Goal: Task Accomplishment & Management: Complete application form

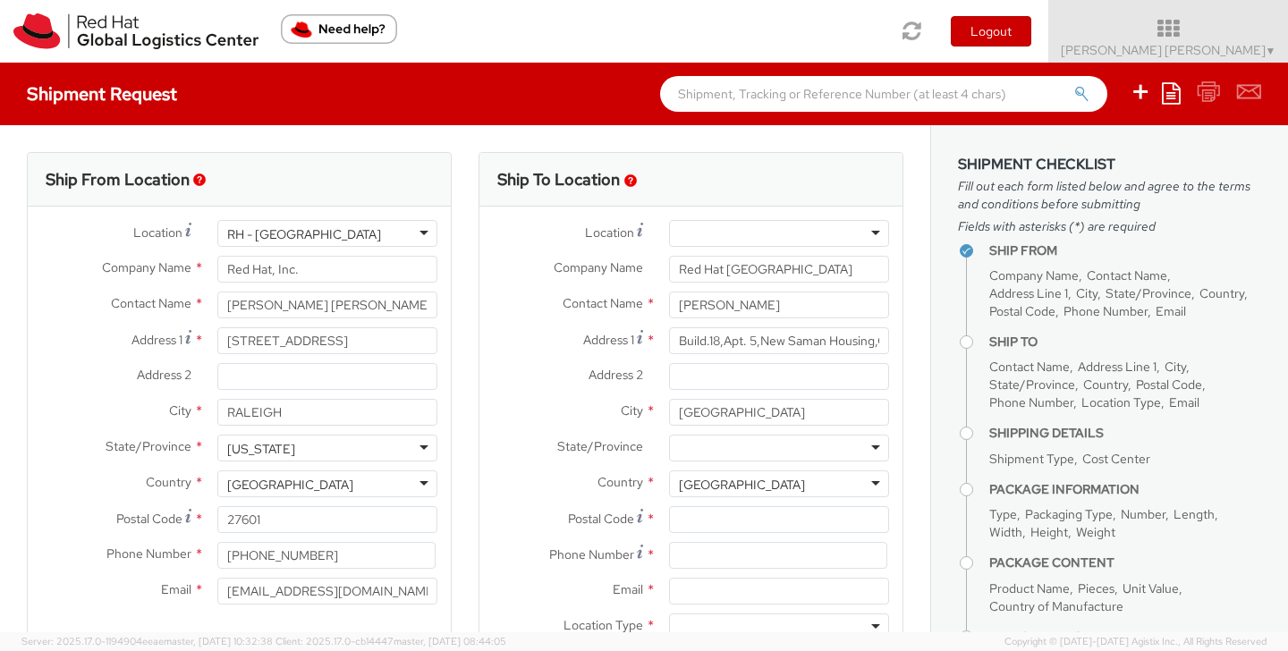
select select
paste input "Giza"
type input "Giza"
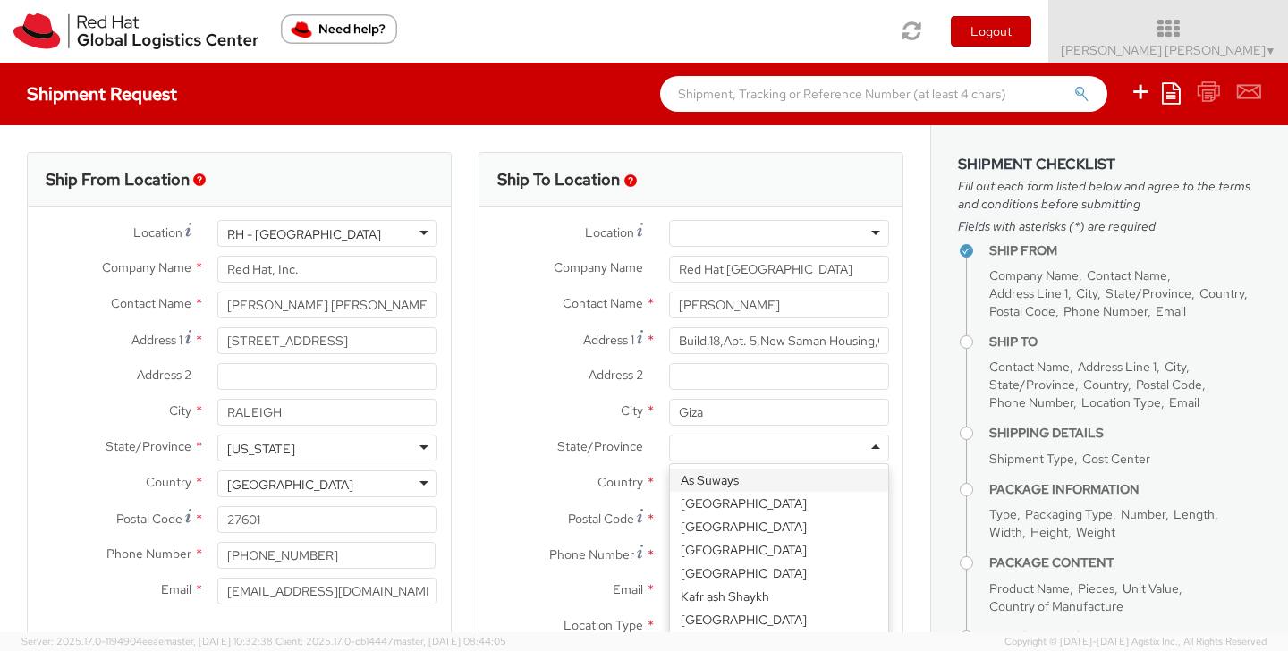
click at [726, 451] on div at bounding box center [779, 448] width 220 height 27
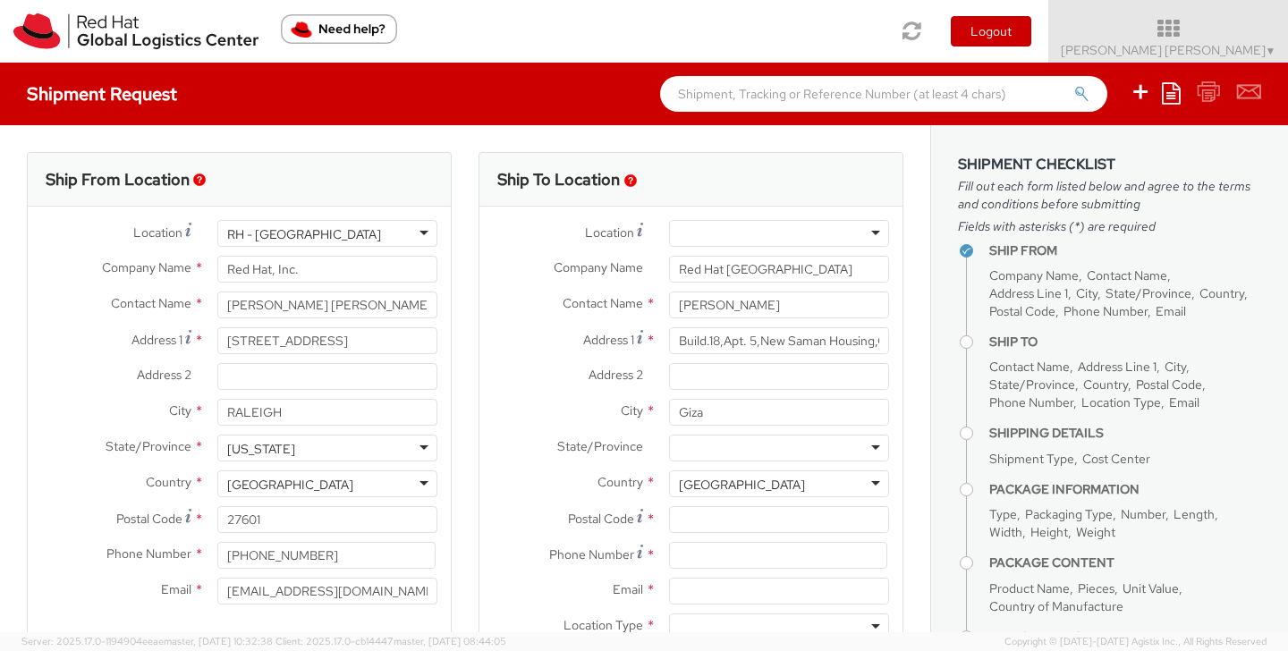
click at [572, 424] on div "City * Giza" at bounding box center [690, 412] width 423 height 27
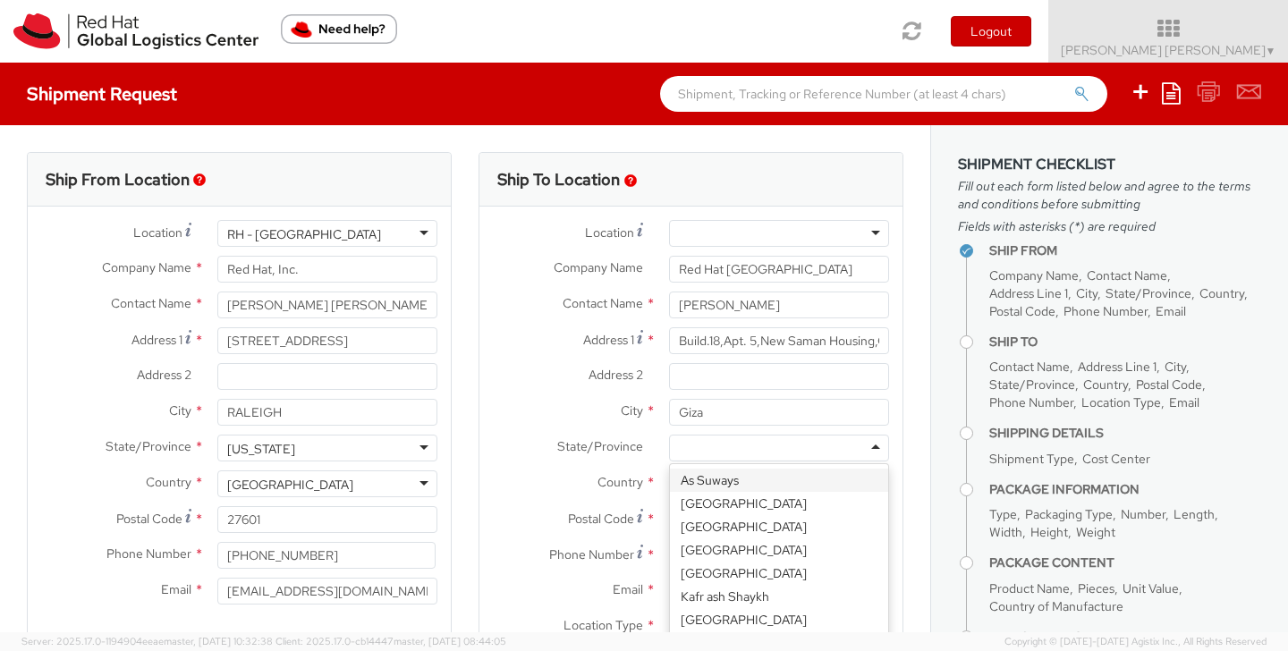
click at [689, 445] on div at bounding box center [779, 448] width 220 height 27
paste input "Al-[GEOGRAPHIC_DATA]"
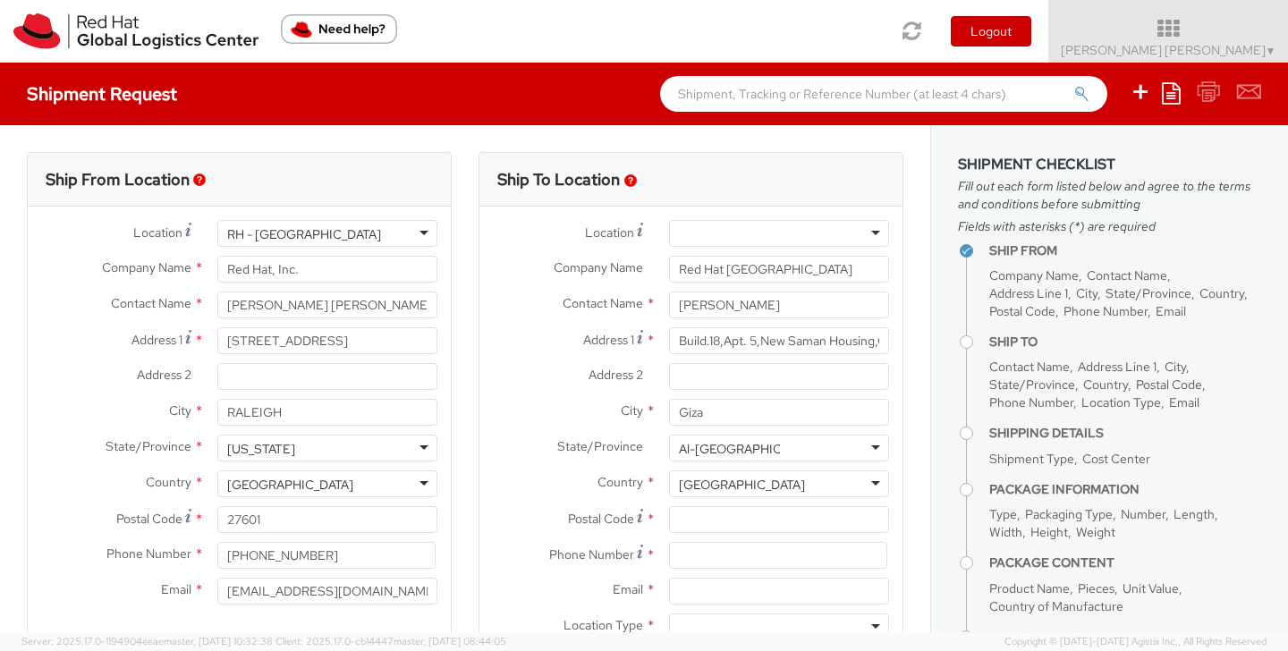
type input "Al-[GEOGRAPHIC_DATA]"
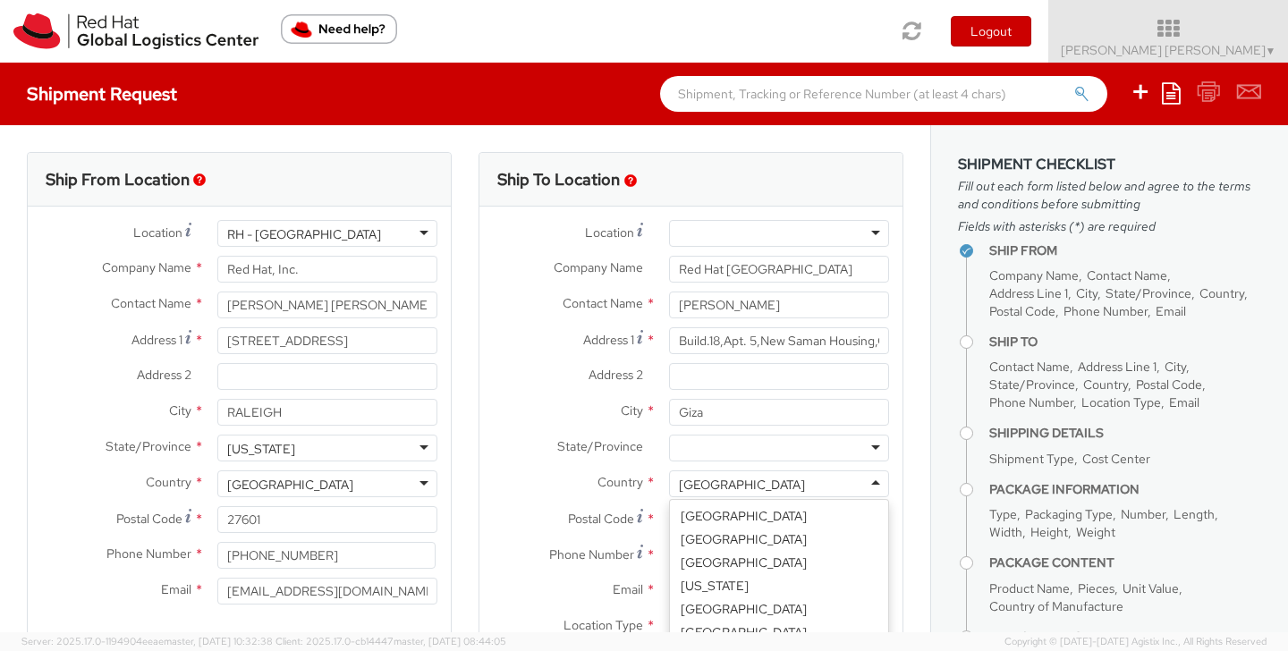
click at [713, 485] on div "[GEOGRAPHIC_DATA]" at bounding box center [779, 483] width 220 height 27
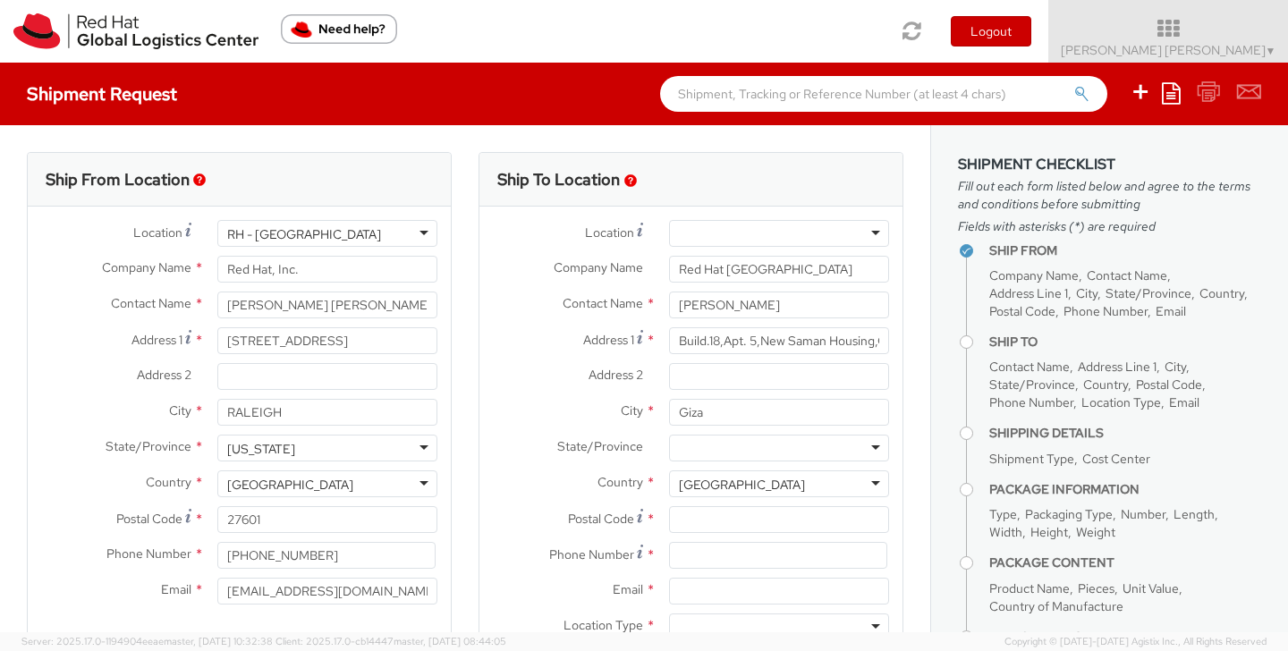
click at [520, 456] on label "State/Province *" at bounding box center [567, 446] width 176 height 23
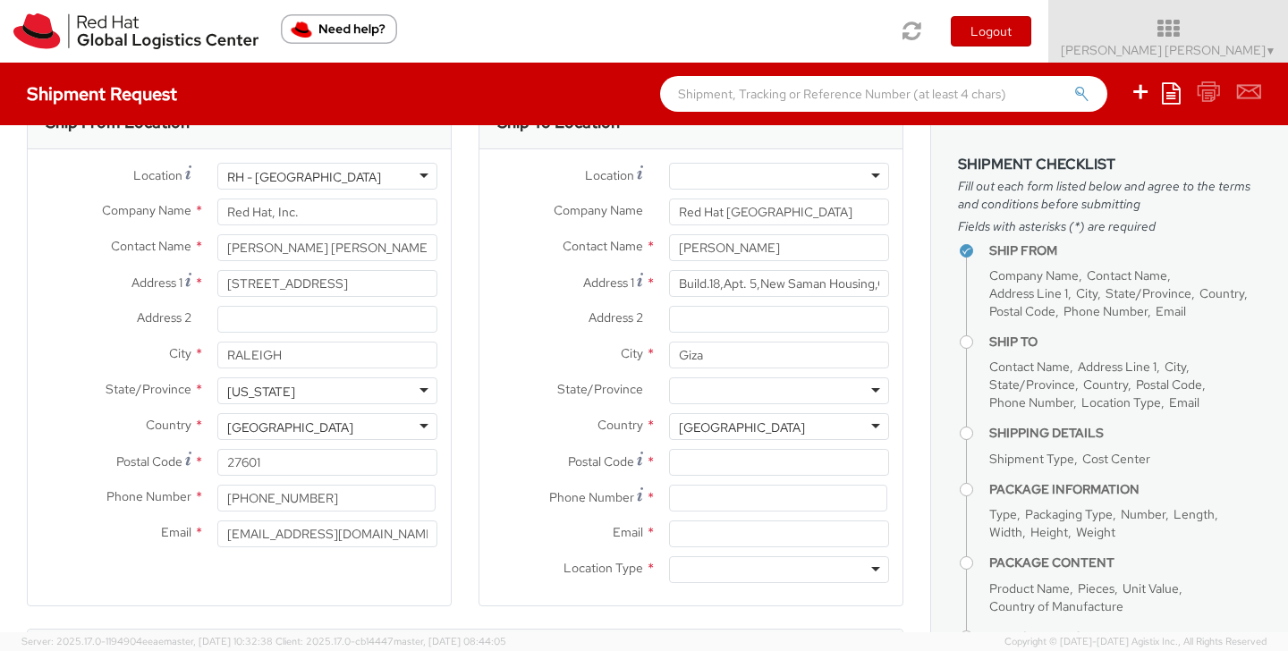
scroll to position [87, 0]
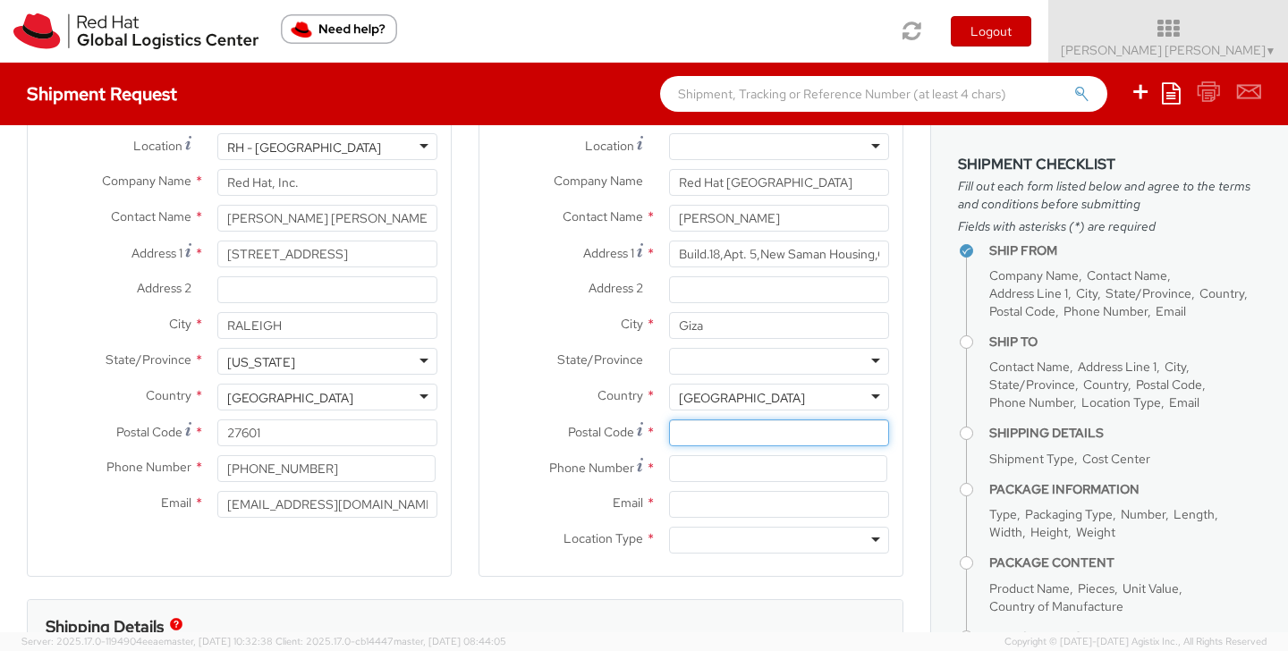
click at [703, 428] on input "Postal Code *" at bounding box center [779, 432] width 220 height 27
paste input "[GEOGRAPHIC_DATA]"
type input "[GEOGRAPHIC_DATA]"
paste input "12556"
type input "12556"
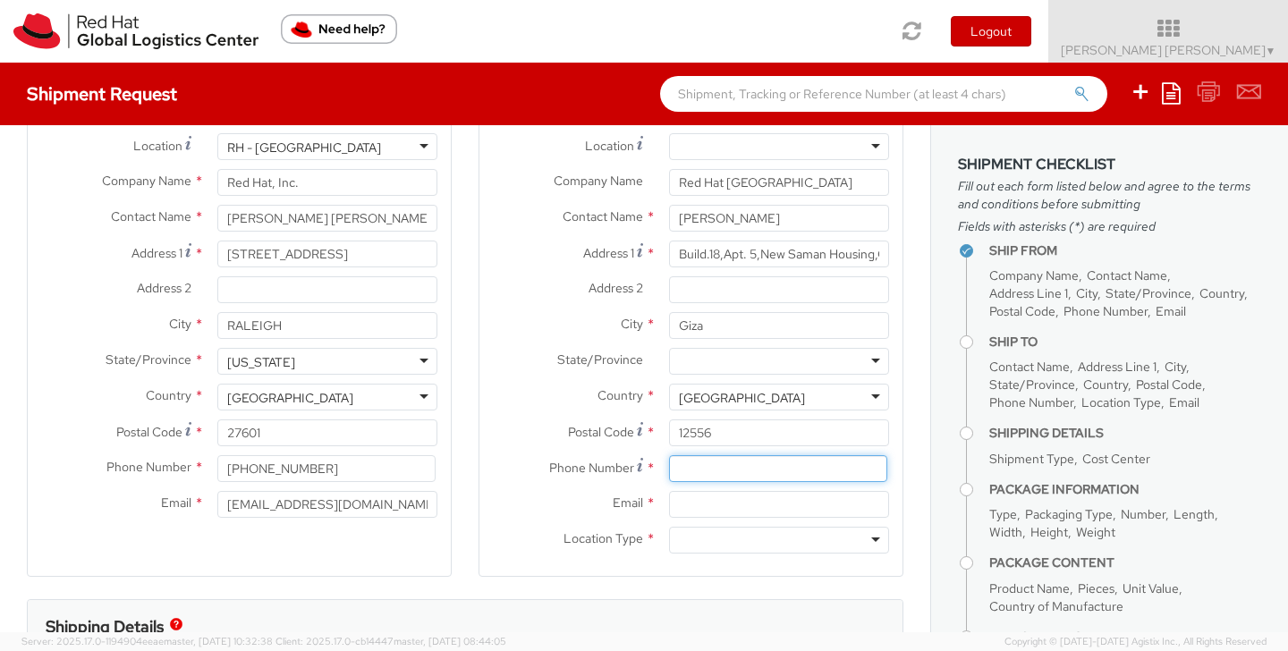
click at [730, 462] on input at bounding box center [778, 468] width 218 height 27
paste input "20 10 90391433+"
type input "20 10 90391433"
click at [703, 510] on input "Email *" at bounding box center [779, 504] width 220 height 27
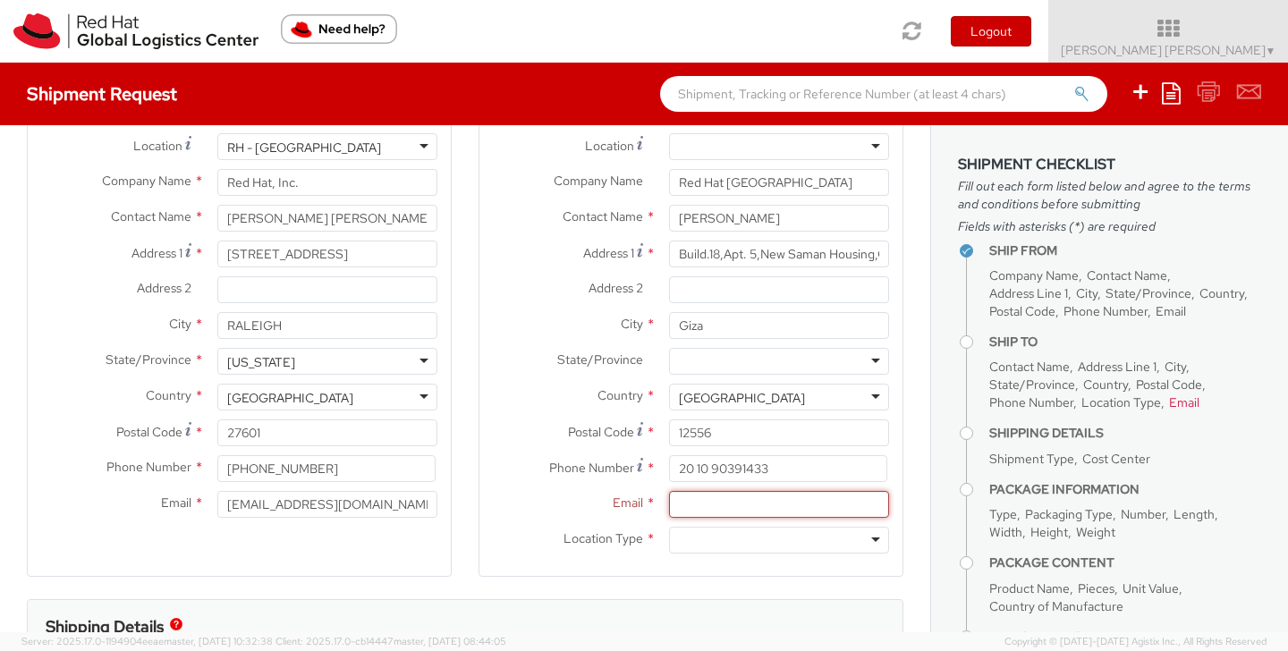
paste input "[EMAIL_ADDRESS][DOMAIN_NAME]"
type input "[EMAIL_ADDRESS][DOMAIN_NAME]"
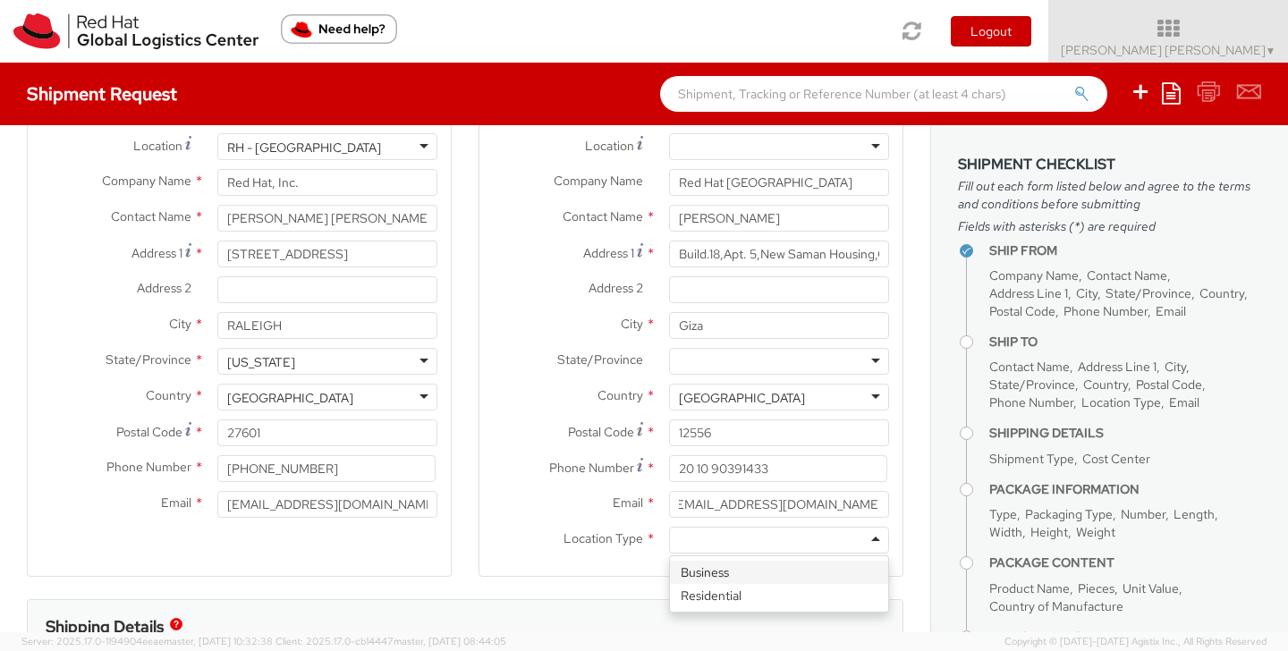
click at [720, 541] on div at bounding box center [779, 540] width 220 height 27
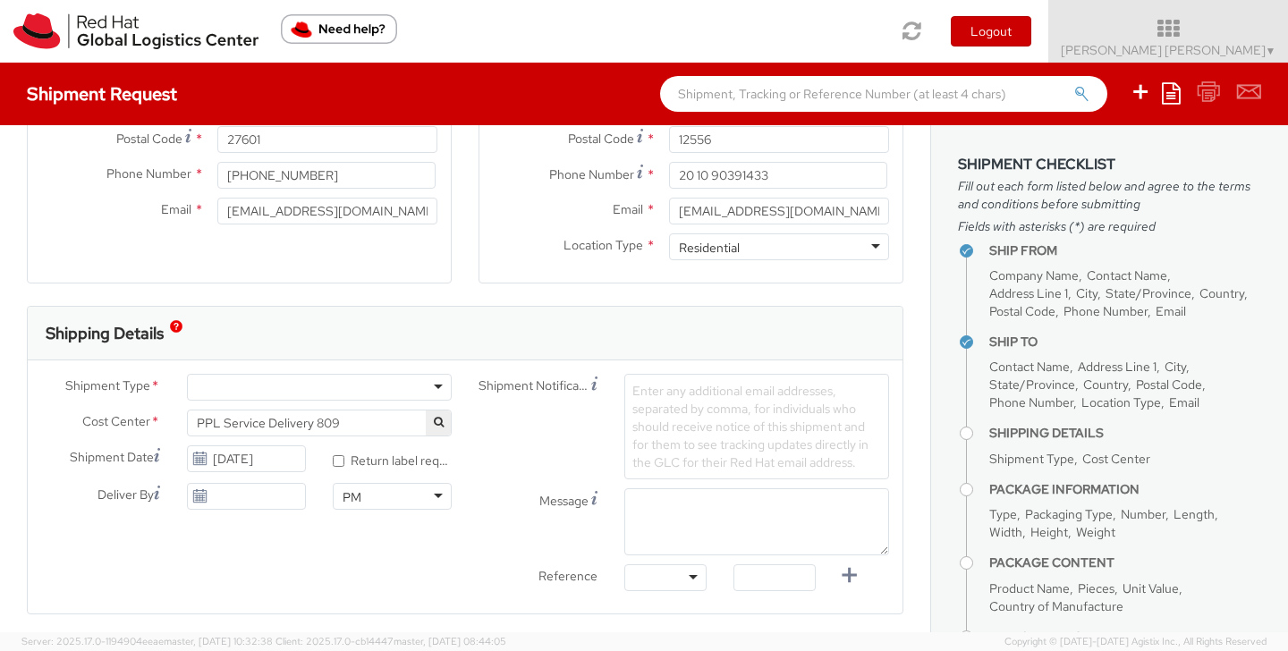
scroll to position [398, 0]
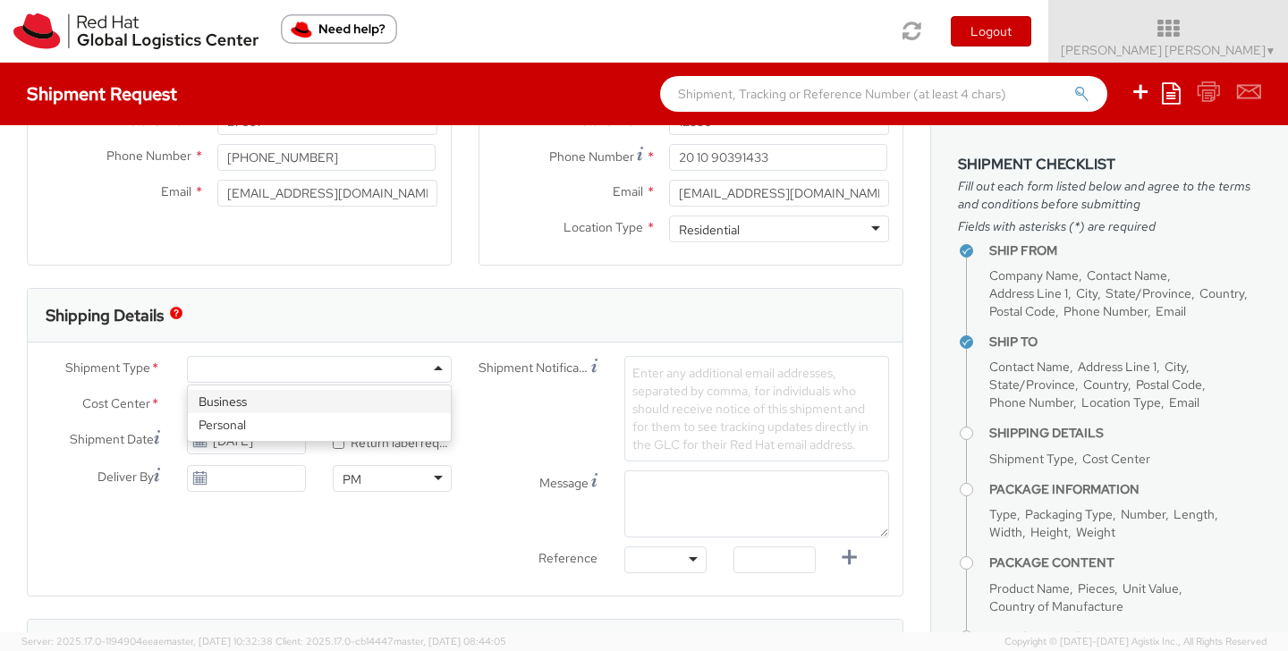
click at [399, 367] on div at bounding box center [319, 369] width 265 height 27
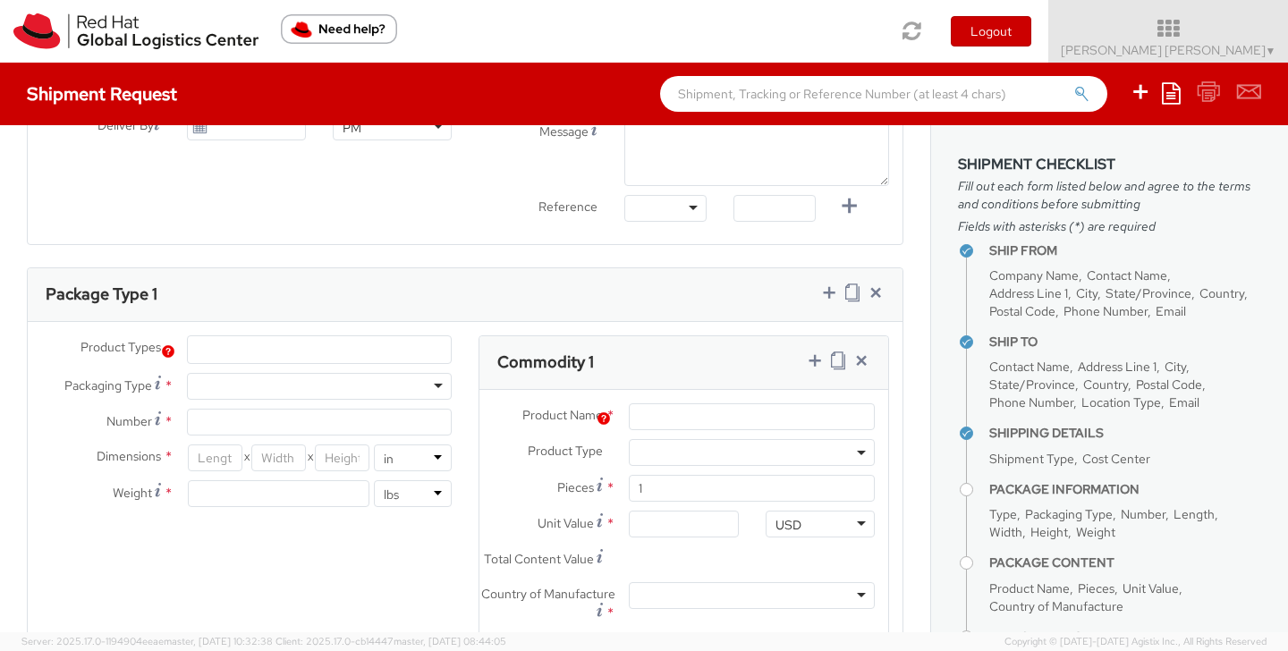
scroll to position [750, 0]
click at [373, 377] on div at bounding box center [319, 385] width 265 height 27
type input "1"
type input "9.5"
type input "12.5"
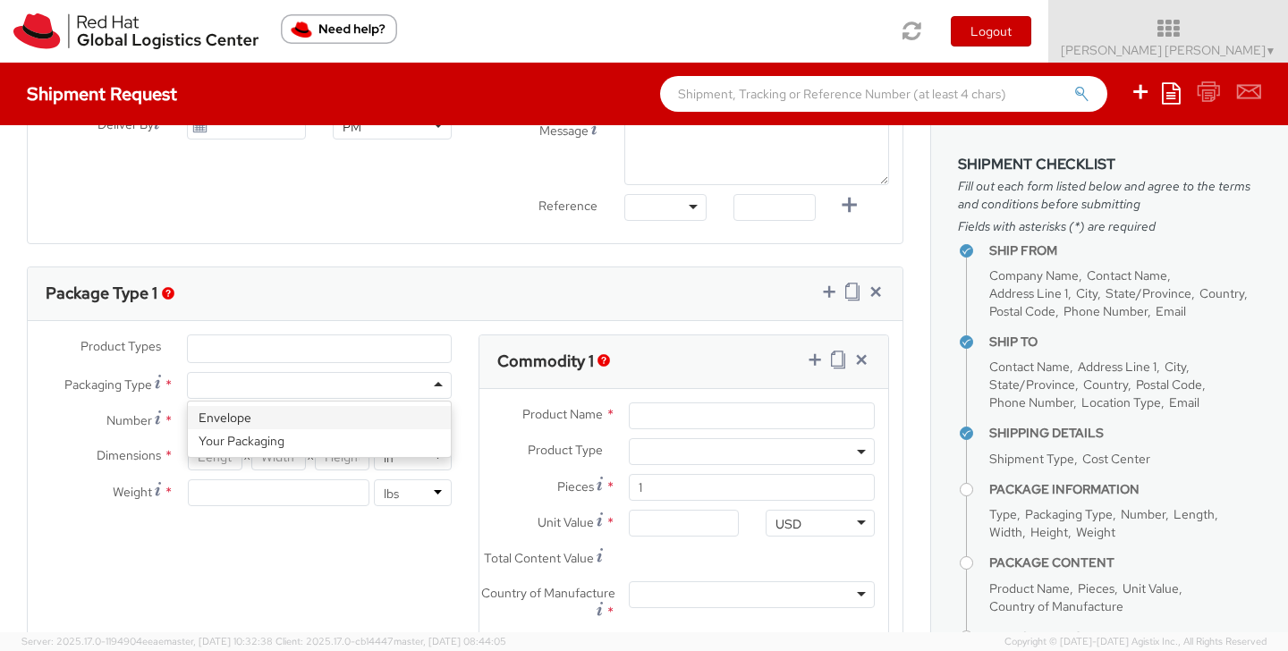
type input "0.25"
type input "1"
click at [351, 359] on ul at bounding box center [319, 348] width 263 height 27
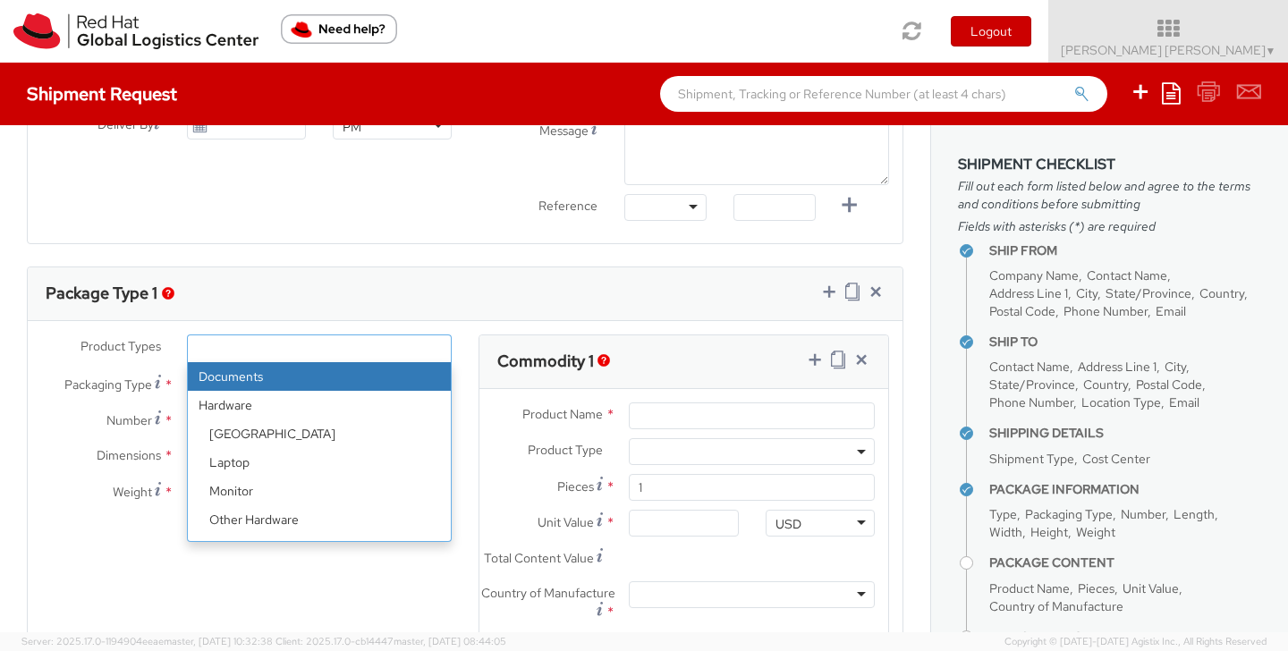
select select "DOCUMENT"
type input "Documents"
select select "DOCUMENT"
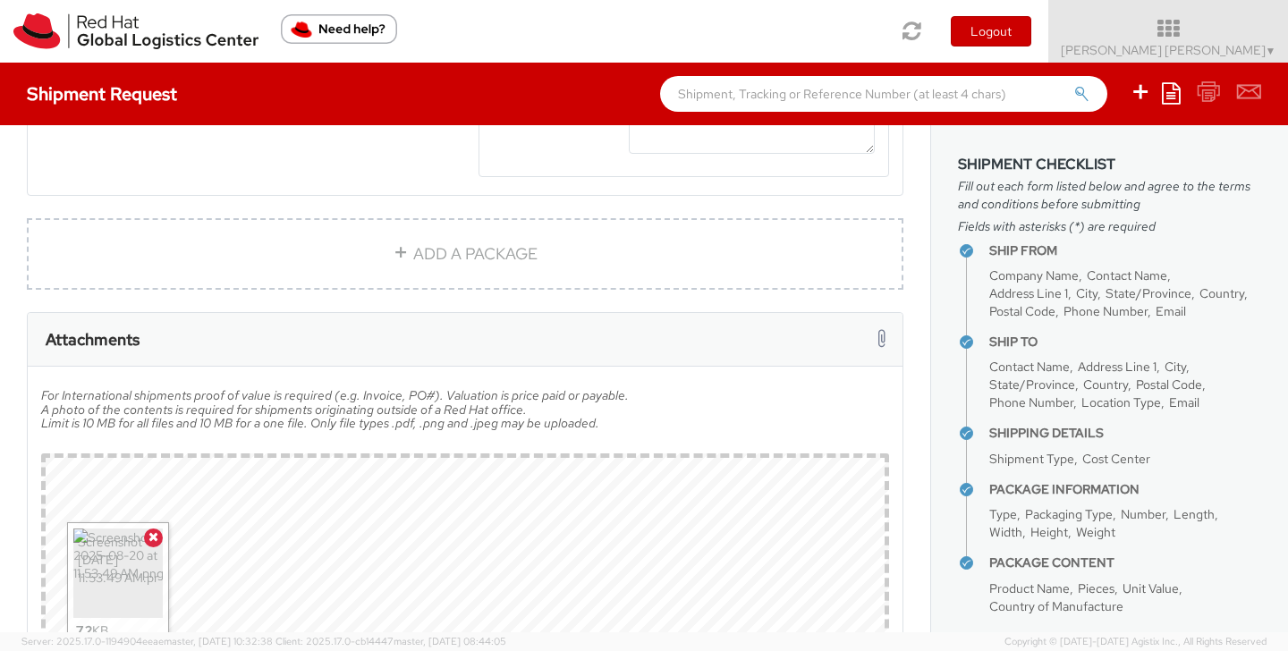
scroll to position [720, 0]
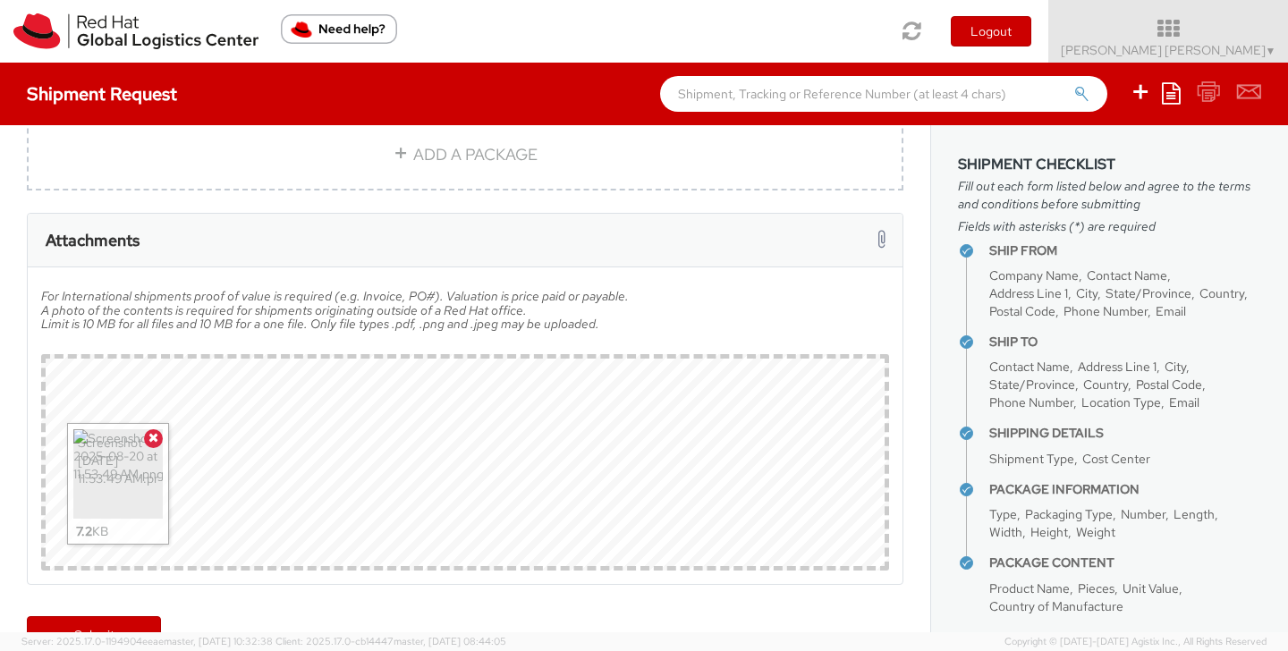
scroll to position [1422, 0]
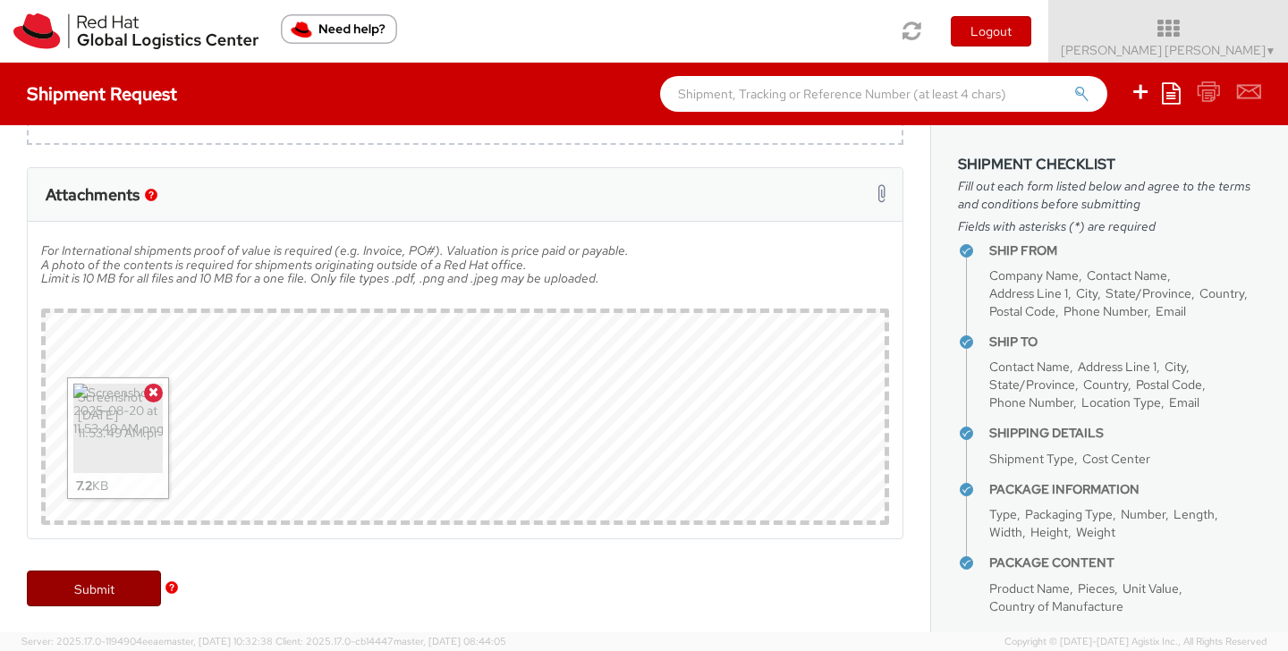
click at [94, 584] on link "Submit" at bounding box center [94, 589] width 134 height 36
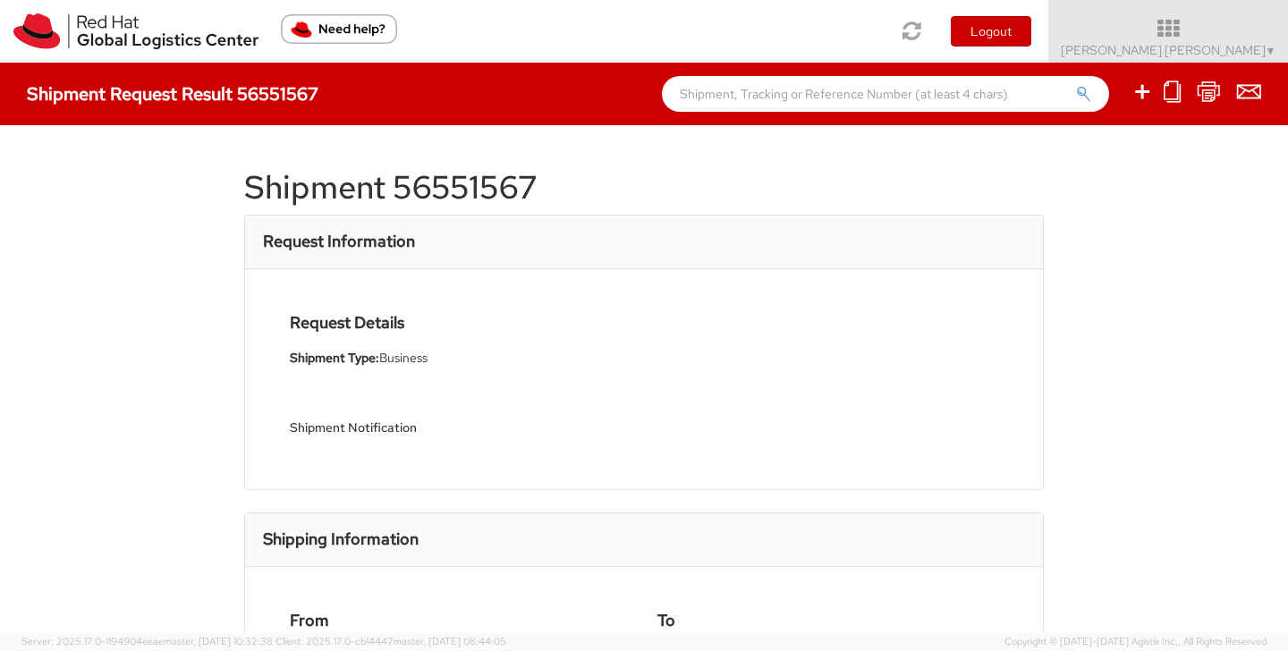
select select
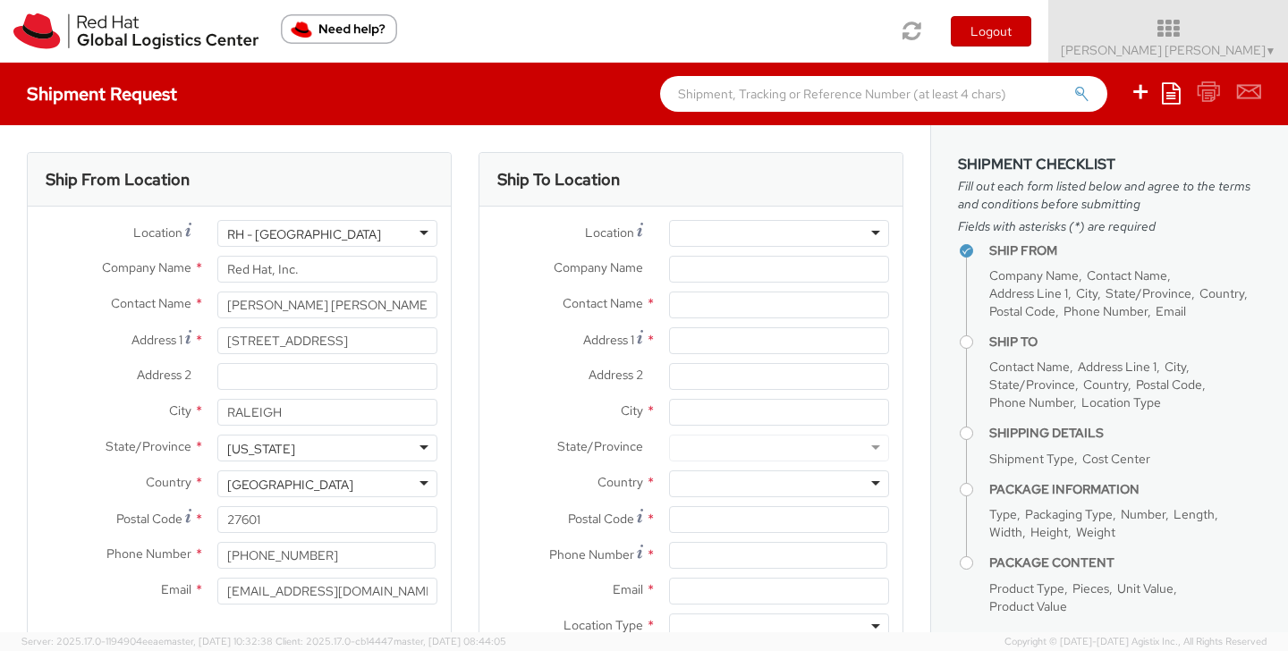
select select "809"
click at [703, 224] on div at bounding box center [779, 233] width 220 height 27
type input "e"
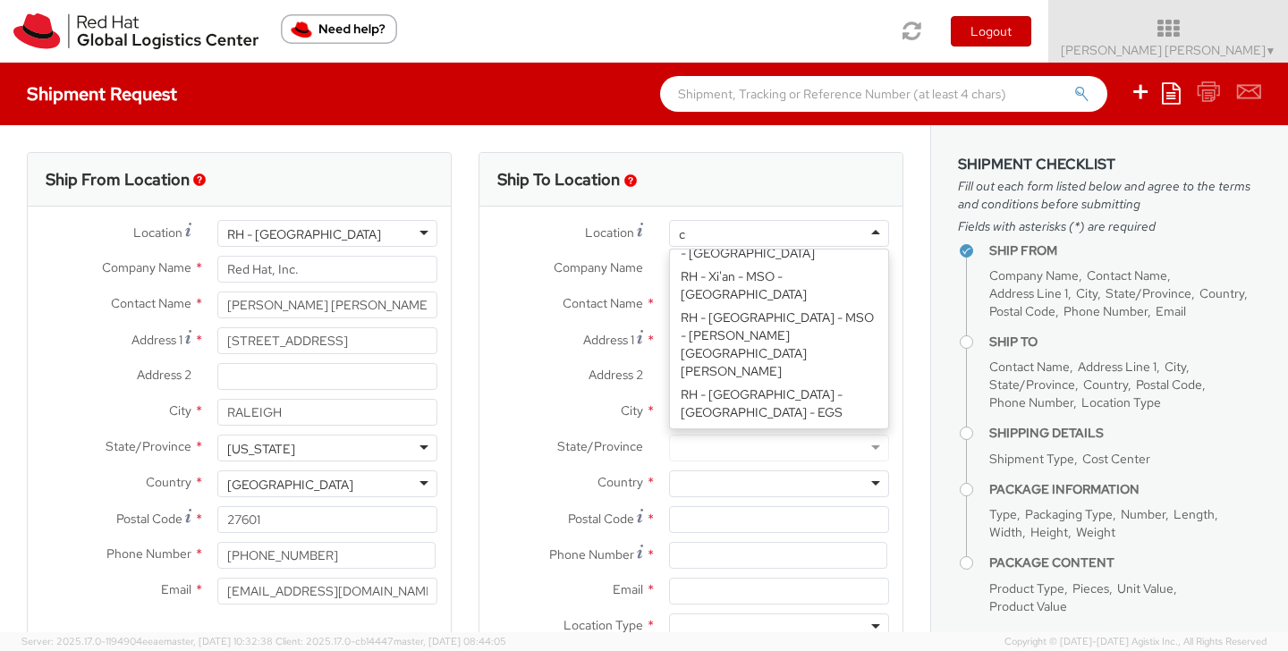
scroll to position [4, 0]
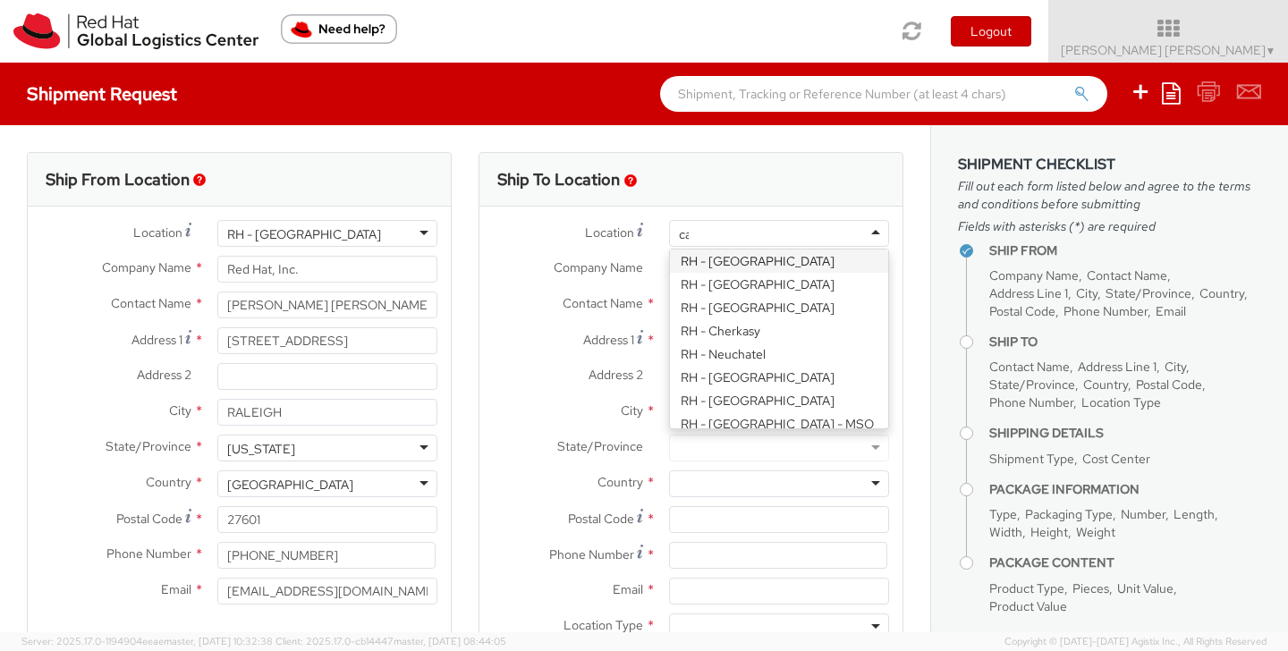
type input "cai"
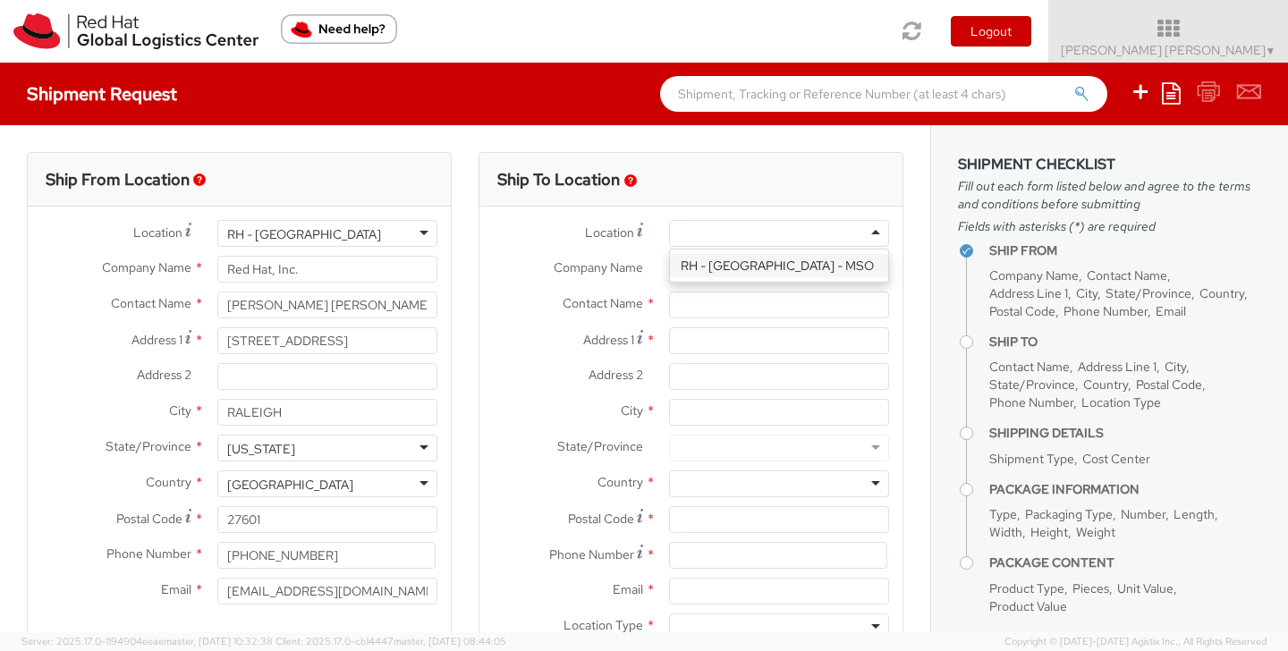
type input "Red Hat [GEOGRAPHIC_DATA]"
type input "The [STREET_ADDRESS]"
type input "[GEOGRAPHIC_DATA]"
type input "11835"
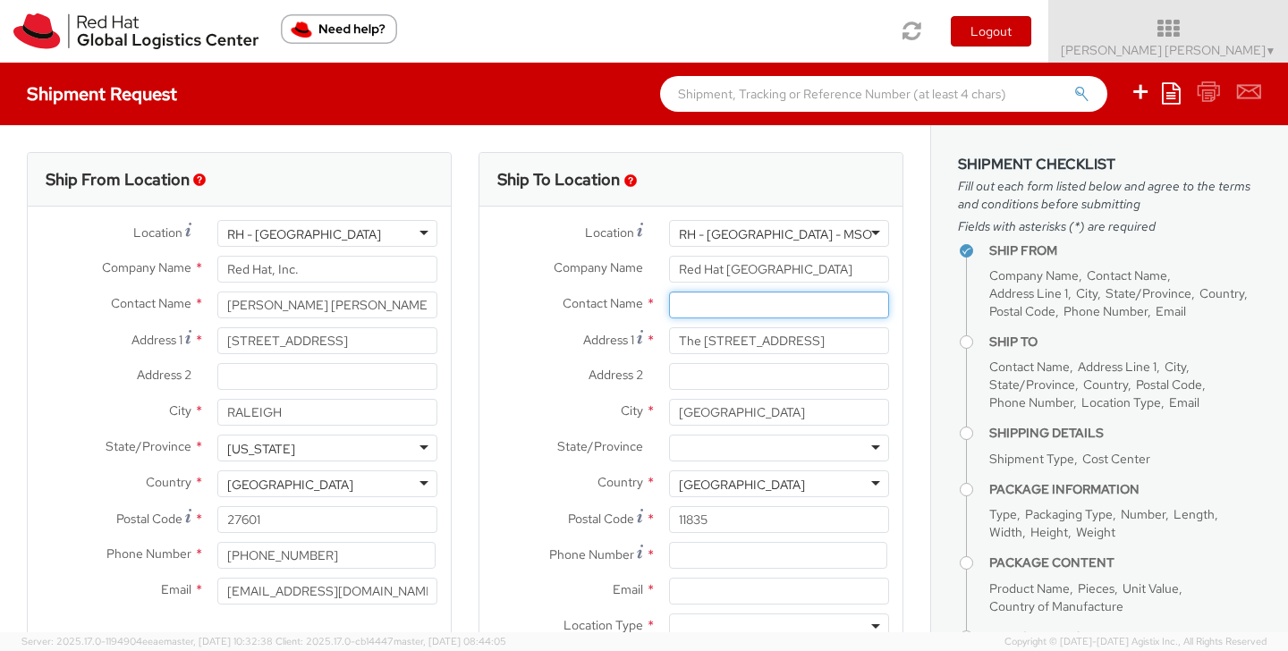
click at [726, 300] on input "text" at bounding box center [779, 305] width 220 height 27
paste input "[PERSON_NAME] [PERSON_NAME] ([PERSON_NAME])"
click at [697, 343] on input "The [STREET_ADDRESS]" at bounding box center [779, 340] width 220 height 27
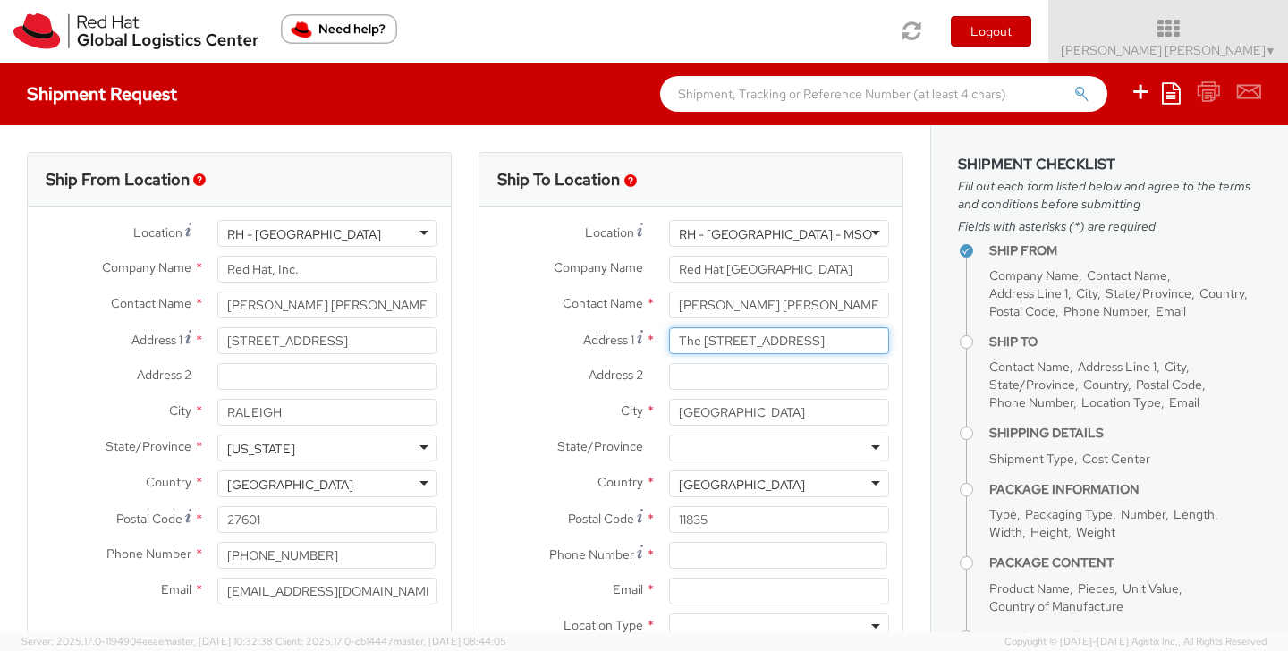
click at [697, 343] on input "The [STREET_ADDRESS]" at bounding box center [779, 340] width 220 height 27
drag, startPoint x: 824, startPoint y: 302, endPoint x: 974, endPoint y: 301, distance: 150.2
click at [975, 303] on div "Ship From Location Location * [GEOGRAPHIC_DATA] - [GEOGRAPHIC_DATA] [GEOGRAPHIC…" at bounding box center [644, 378] width 1288 height 507
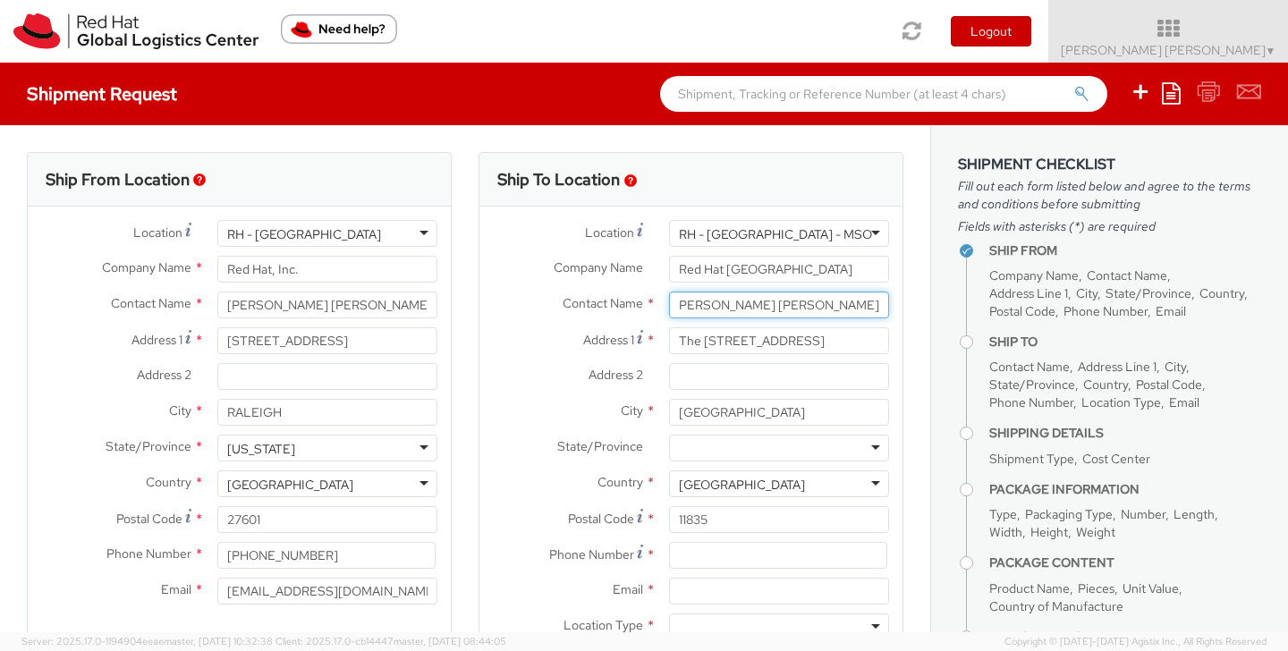
scroll to position [0, 0]
type input "[PERSON_NAME] [PERSON_NAME]"
click at [911, 331] on div "Ship To Location Location * [GEOGRAPHIC_DATA] - [GEOGRAPHIC_DATA] - [GEOGRAPHIC…" at bounding box center [691, 419] width 452 height 534
click at [830, 338] on input "The [STREET_ADDRESS]" at bounding box center [779, 340] width 220 height 27
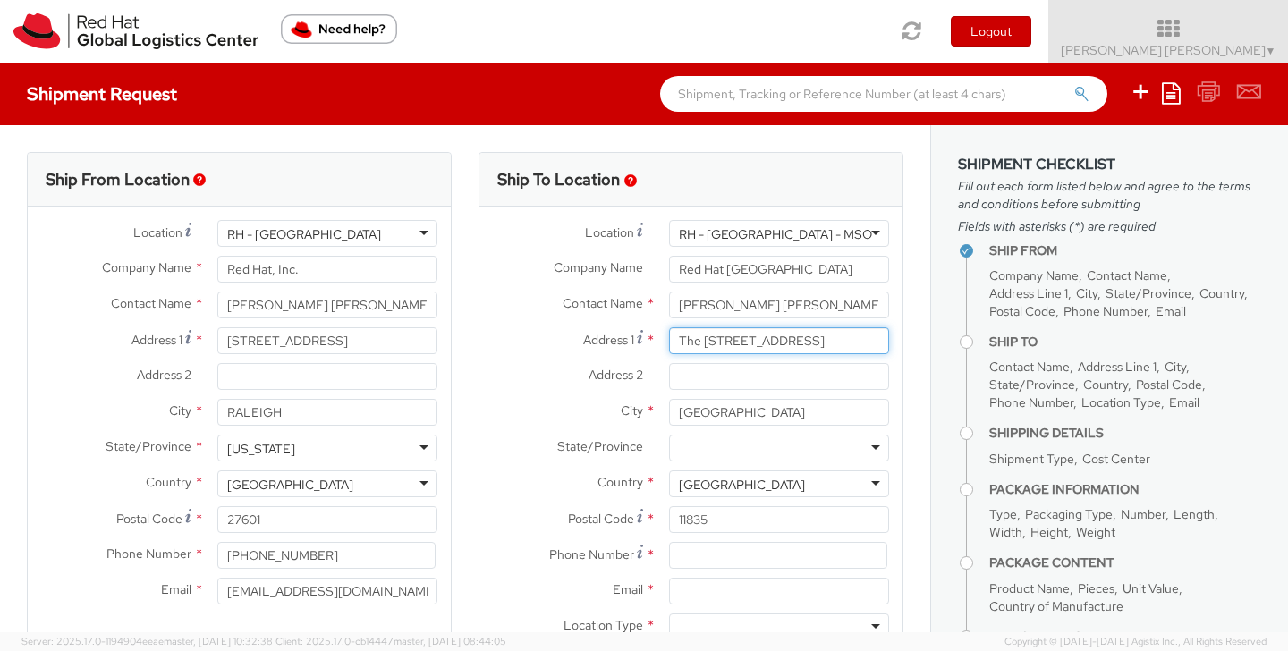
click at [830, 338] on input "The [STREET_ADDRESS]" at bounding box center [779, 340] width 220 height 27
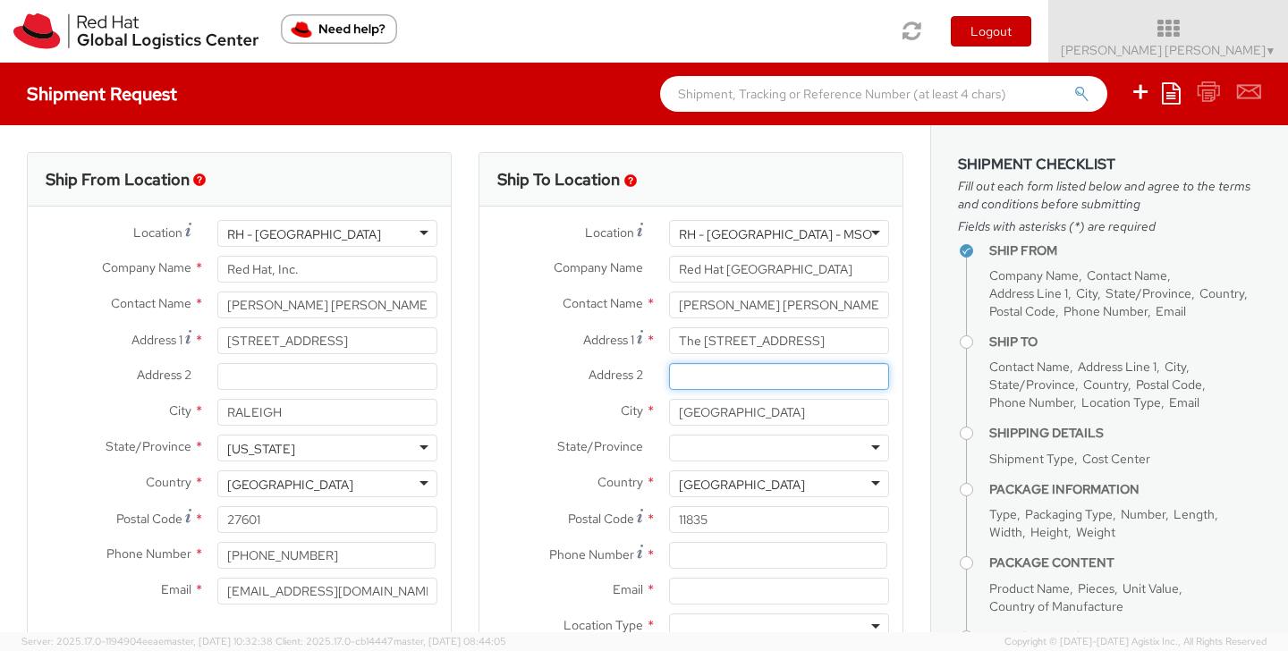
click at [714, 378] on input "Address 2 *" at bounding box center [779, 376] width 220 height 27
paste input "Elgededa - First neighborhood, Build No. 131 - Apartment 32"
type input "Elgededa - First neighborhood, Build No. 131 - Apartment 32"
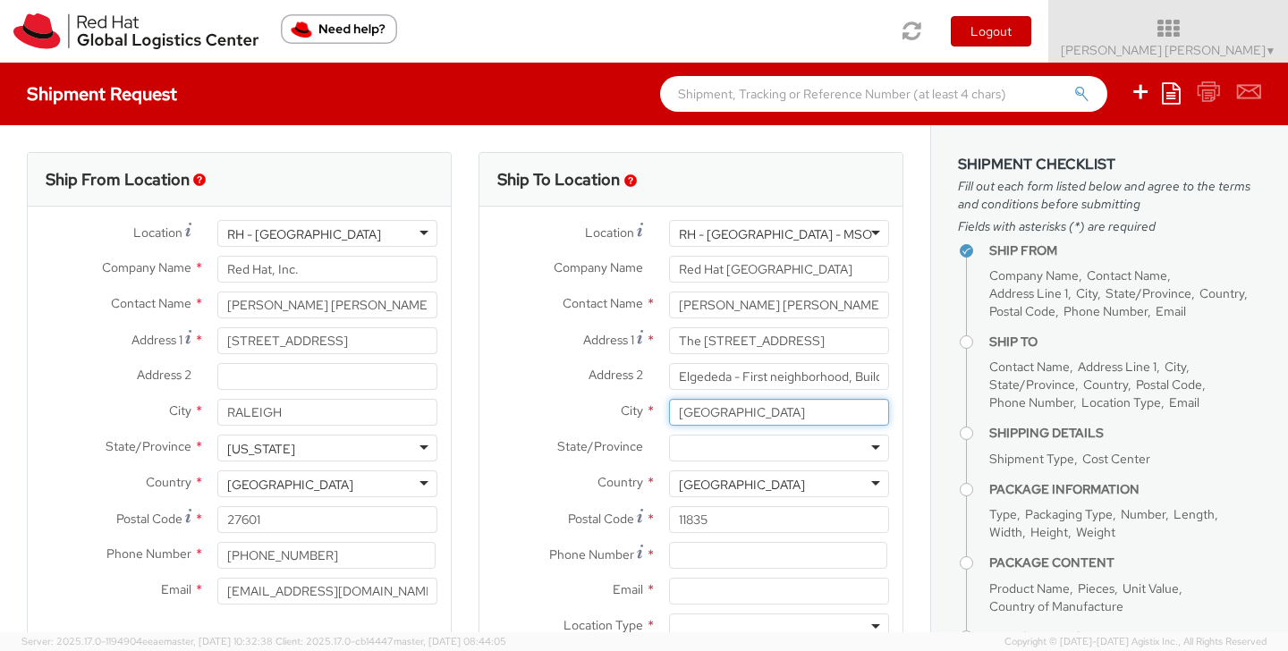
click at [736, 410] on input "[GEOGRAPHIC_DATA]" at bounding box center [779, 412] width 220 height 27
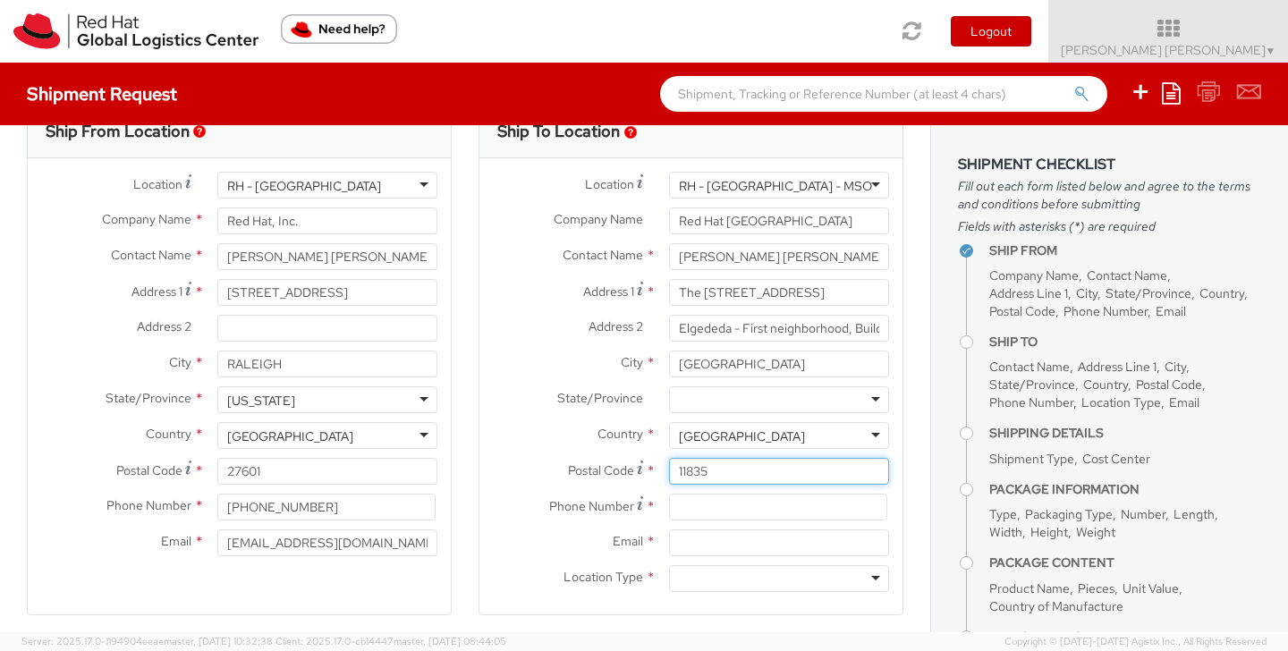
click at [719, 478] on input "11835" at bounding box center [779, 471] width 220 height 27
click at [693, 466] on input "11835" at bounding box center [779, 471] width 220 height 27
paste input "632"
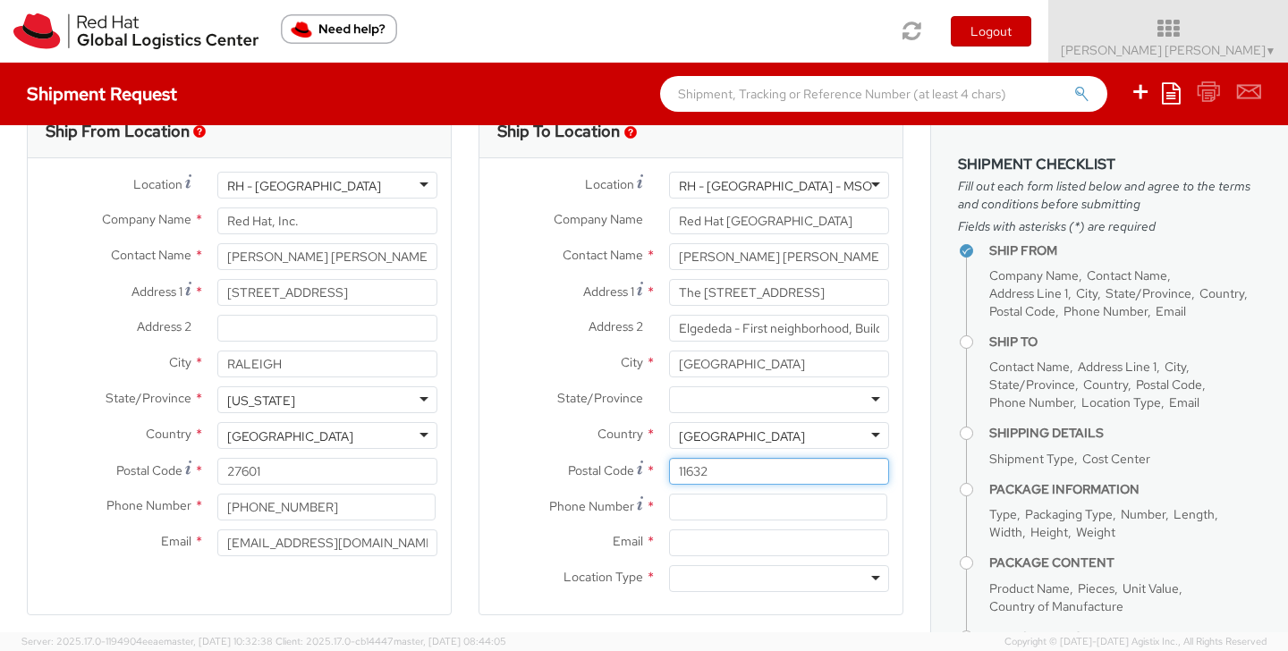
type input "11632"
click at [693, 507] on input at bounding box center [778, 507] width 218 height 27
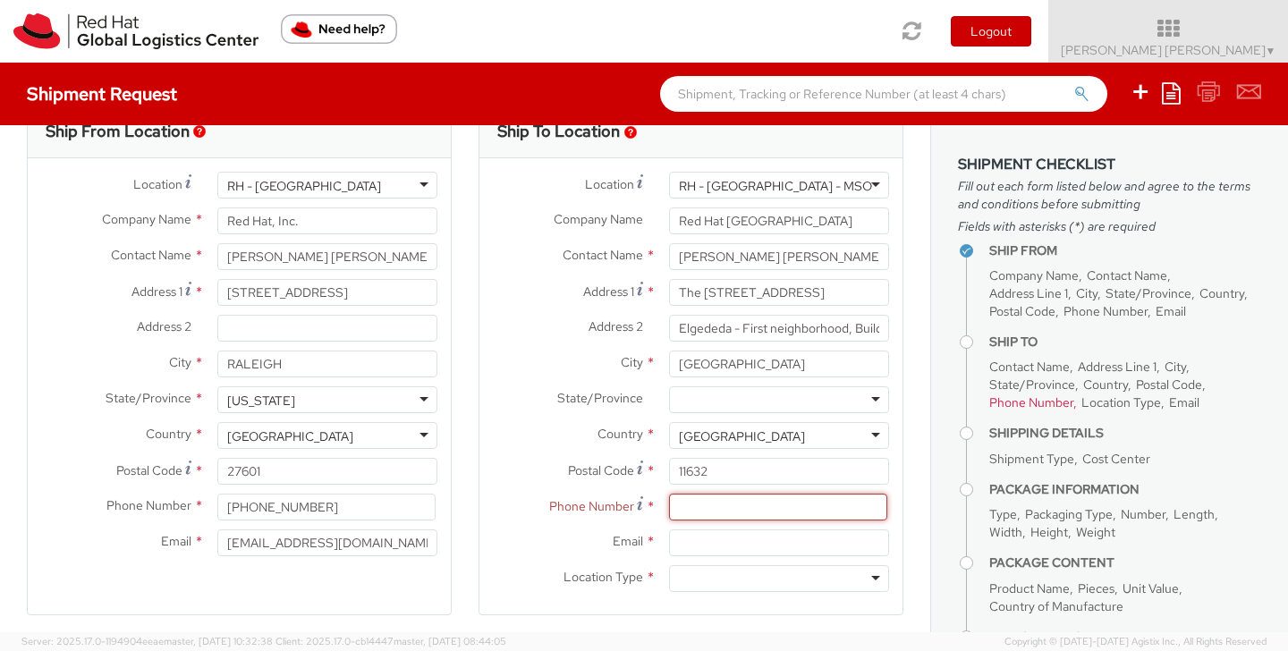
paste input "[PHONE_NUMBER]"
type input "[PHONE_NUMBER]"
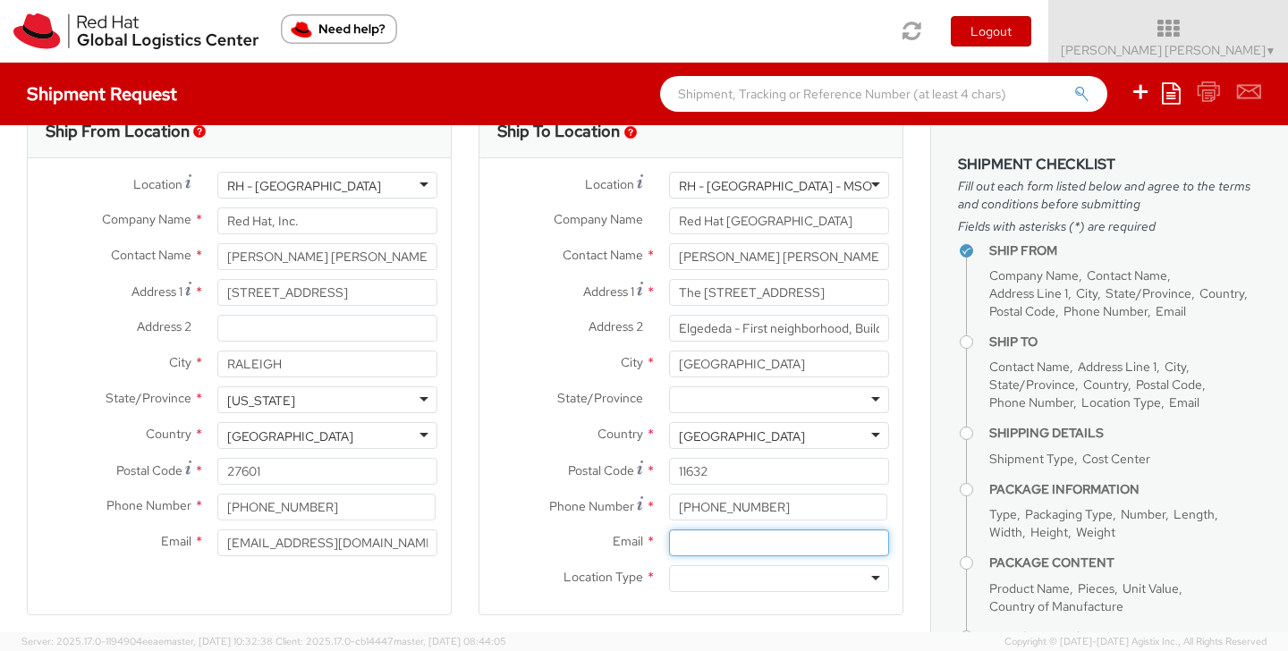
click at [696, 549] on input "Email *" at bounding box center [779, 542] width 220 height 27
paste input "[EMAIL_ADDRESS][DOMAIN_NAME]"
type input "[EMAIL_ADDRESS][DOMAIN_NAME]"
click at [708, 587] on div at bounding box center [779, 578] width 220 height 27
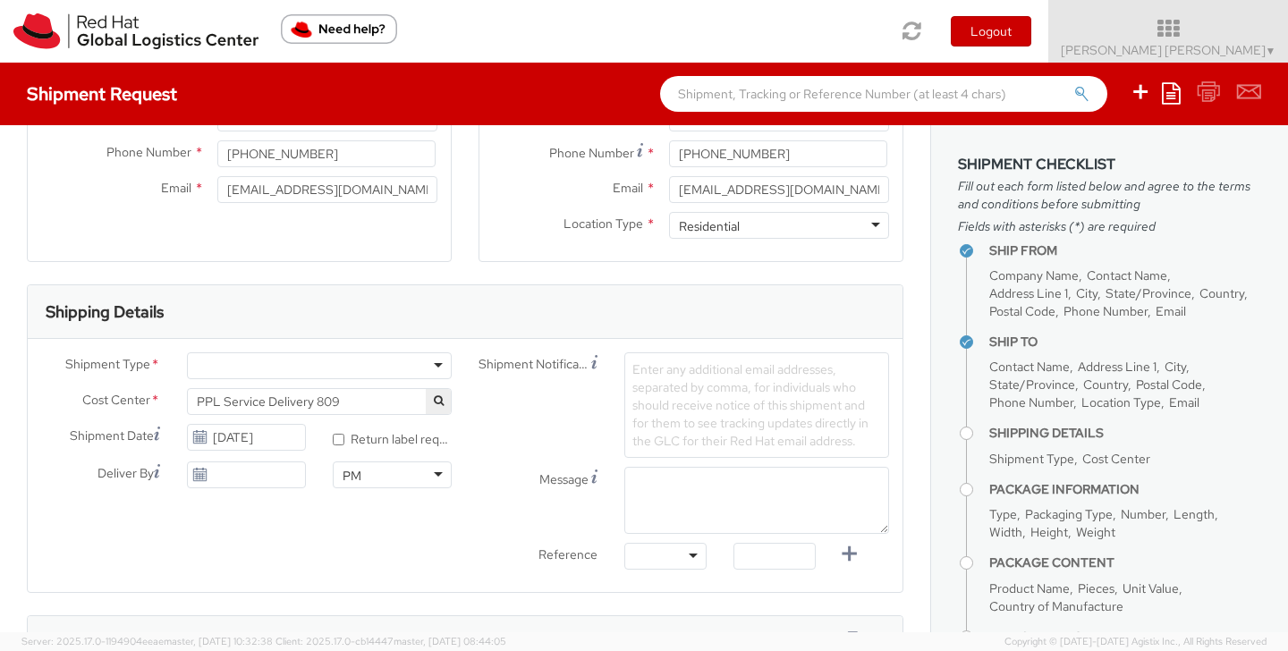
scroll to position [433, 0]
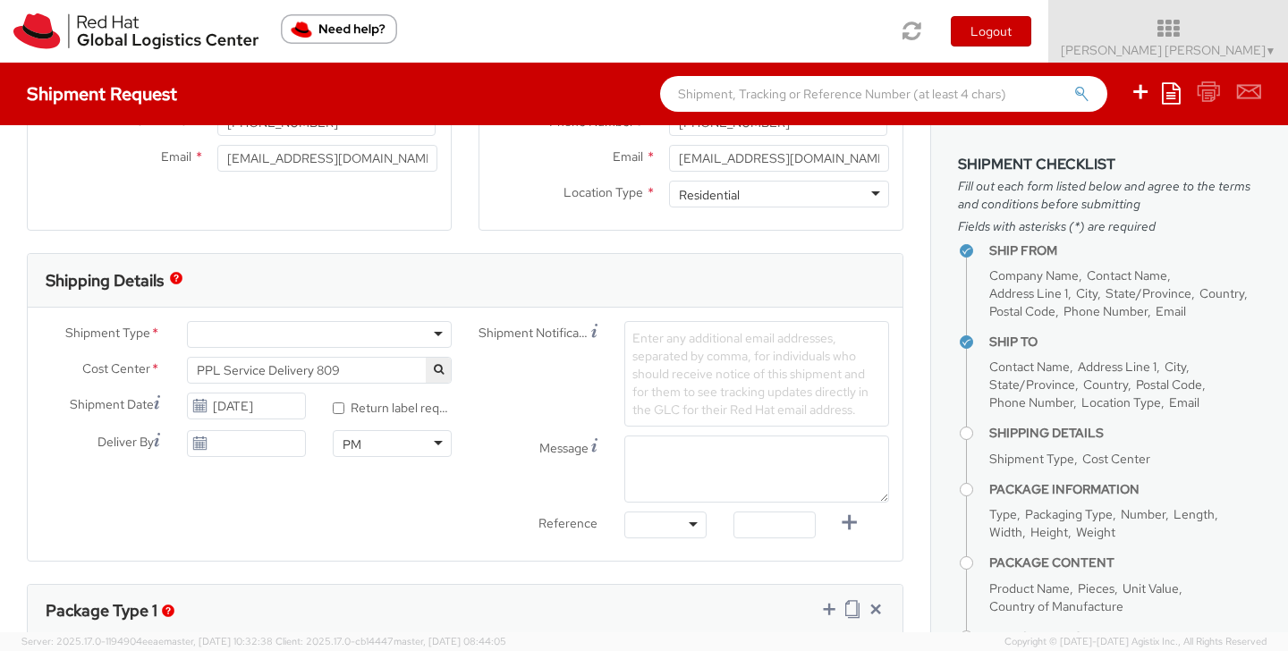
click at [394, 325] on div at bounding box center [319, 334] width 265 height 27
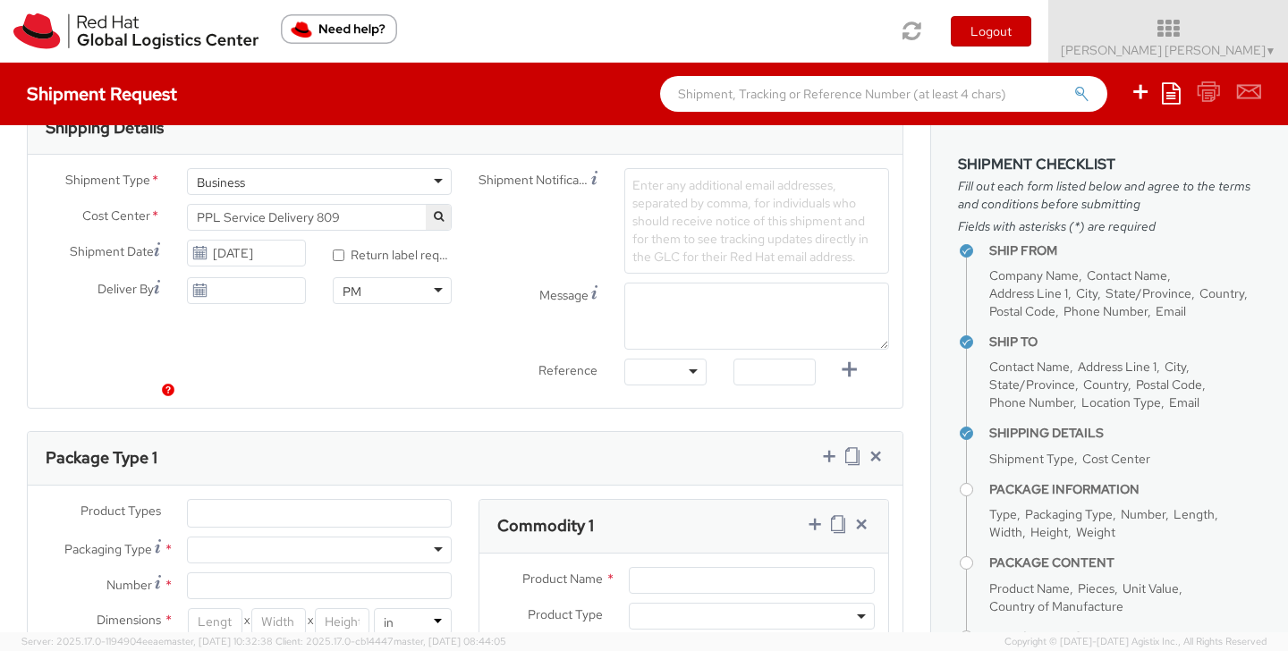
scroll to position [654, 0]
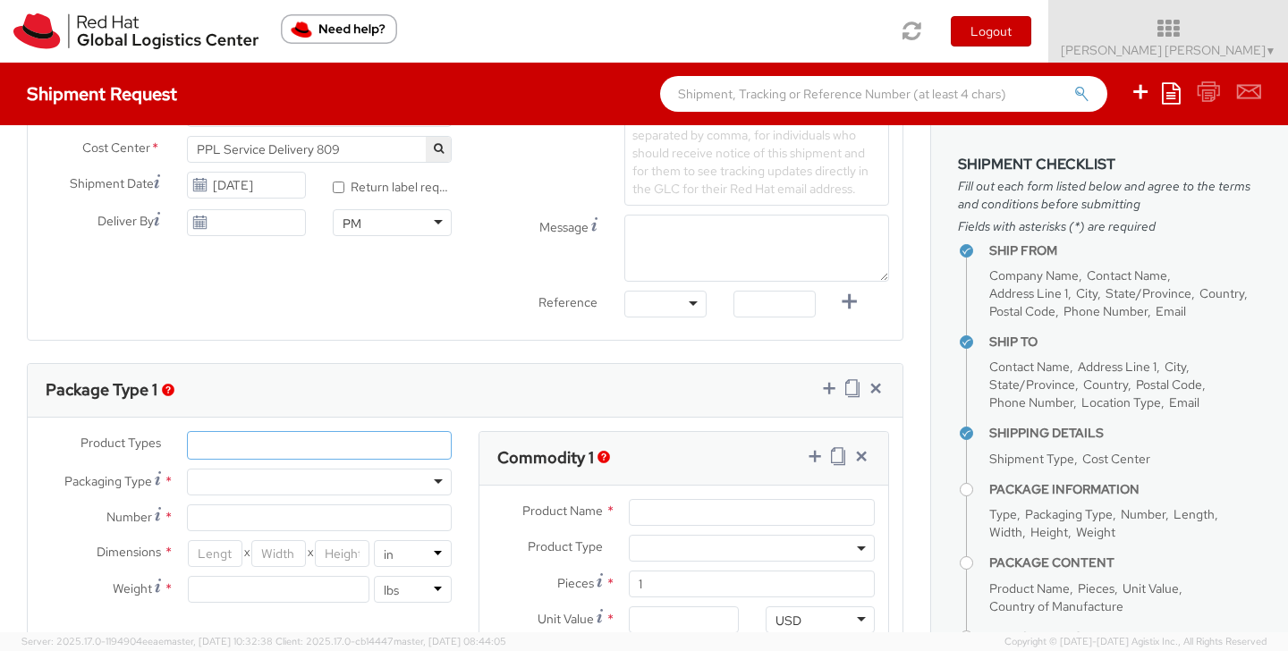
click at [340, 448] on ul at bounding box center [319, 445] width 263 height 27
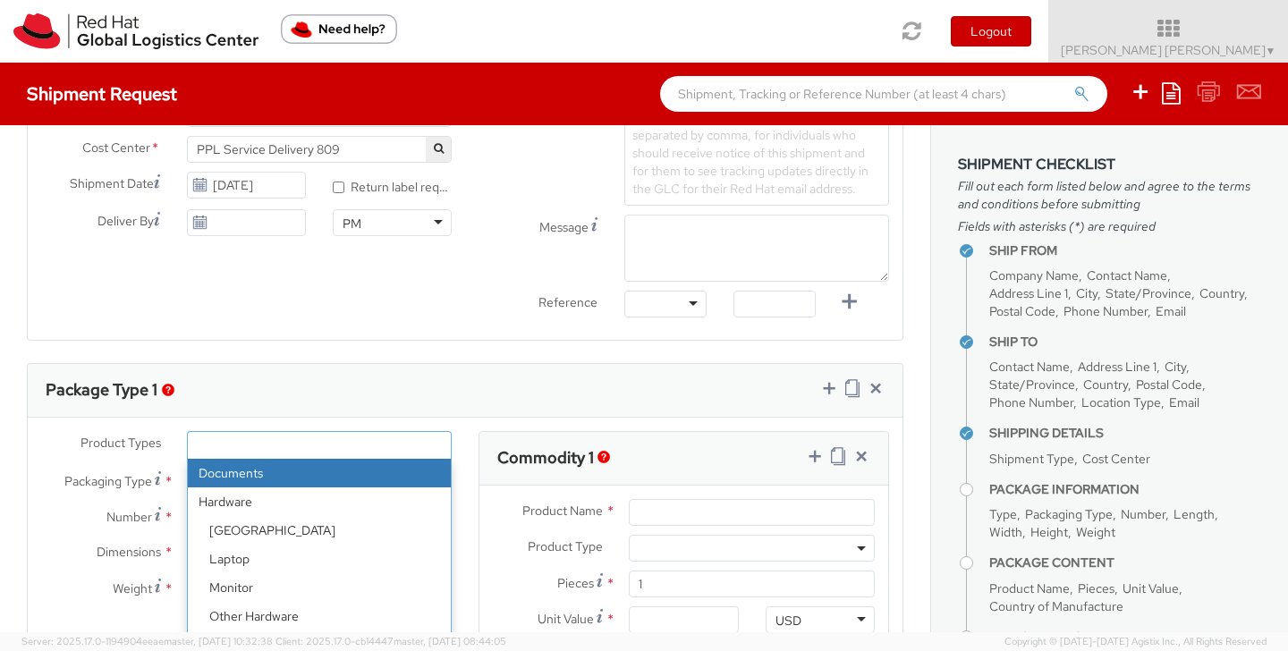
select select "DOCUMENT"
type input "Documents"
select select "DOCUMENT"
type input "1.00"
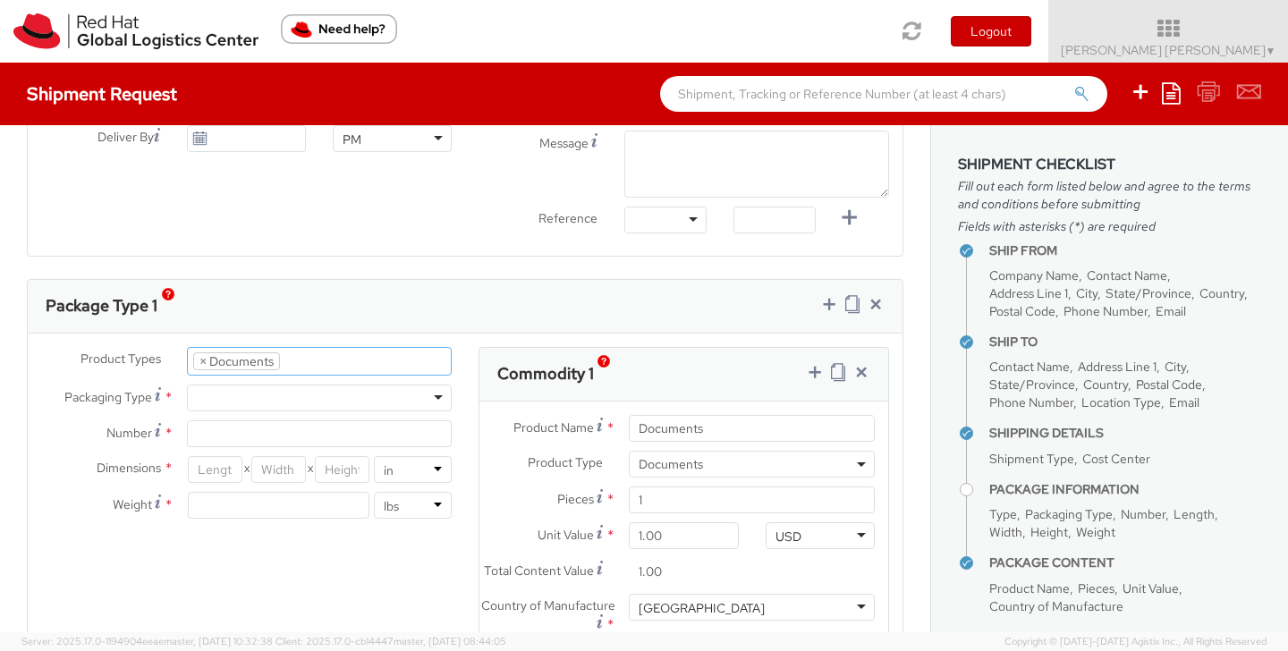
scroll to position [749, 0]
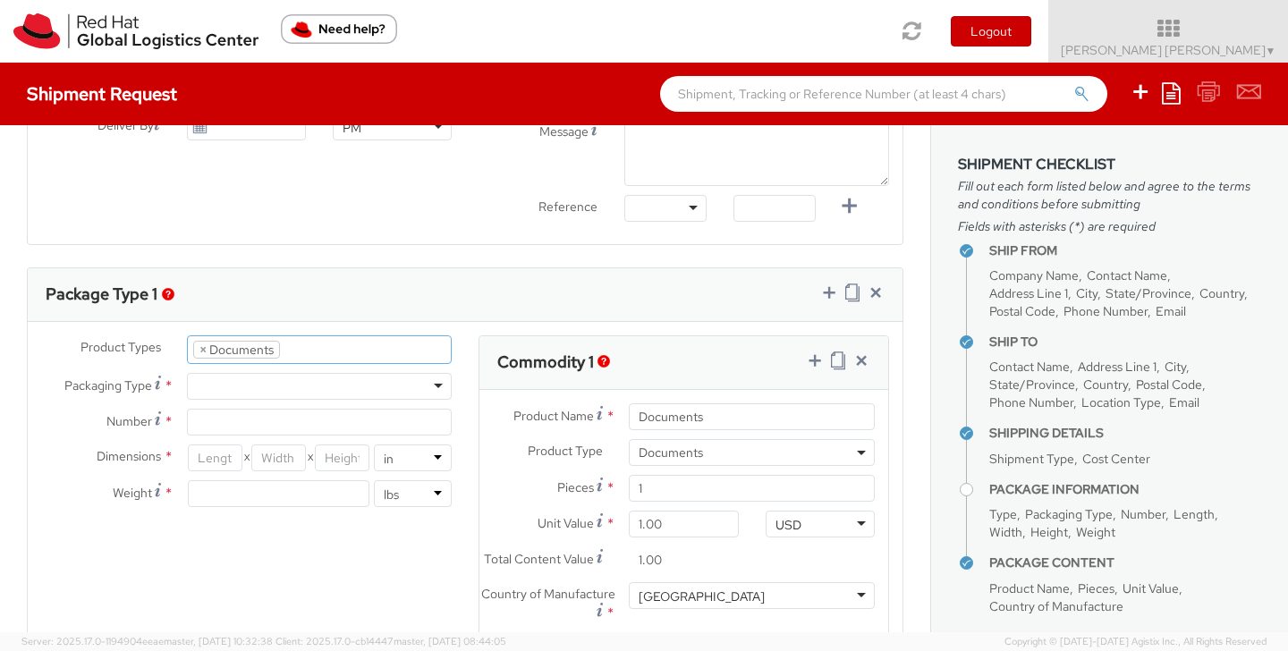
click at [411, 389] on div at bounding box center [319, 386] width 265 height 27
type input "1"
type input "9.5"
type input "12.5"
type input "0.25"
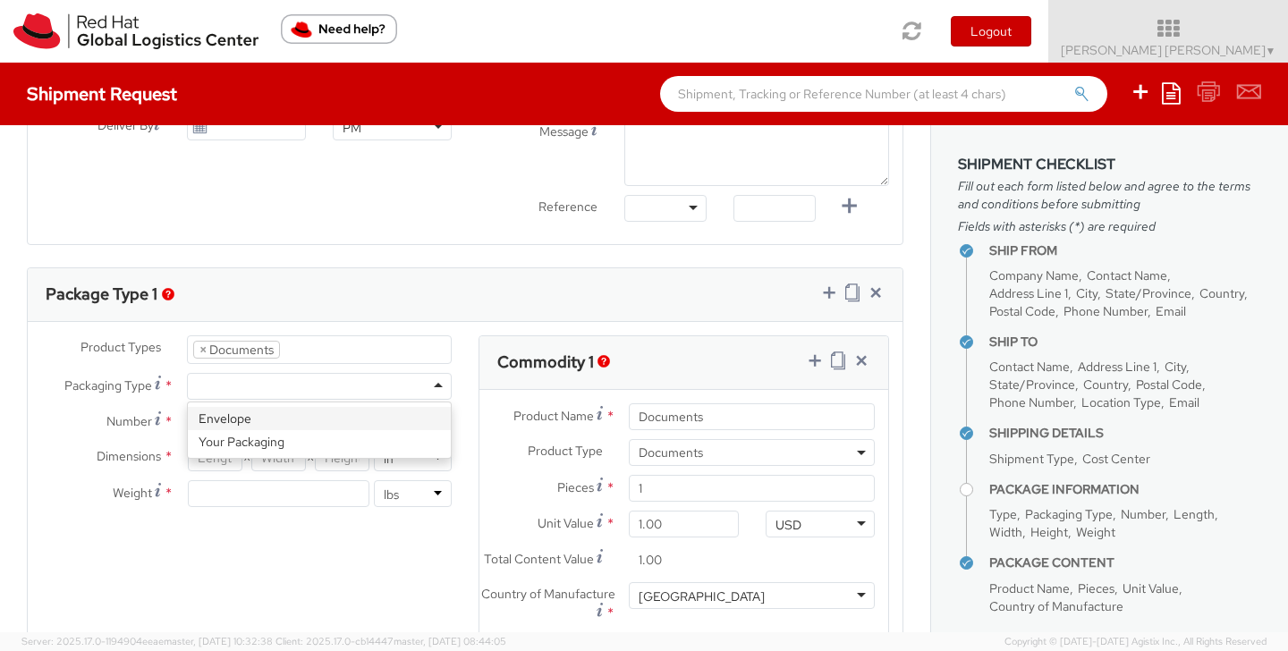
type input "1"
click at [477, 430] on agx-form-section "Commodity 1 Product Name * Documents Product Type * Documents Docking Station L…" at bounding box center [683, 531] width 437 height 393
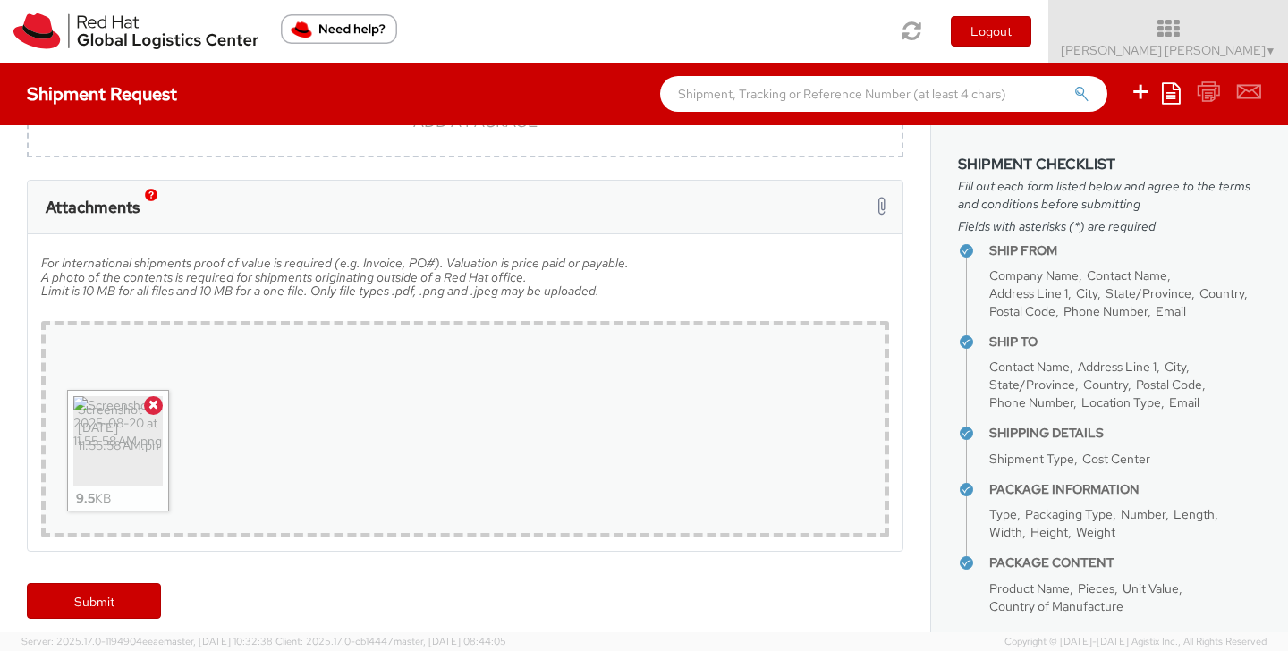
scroll to position [1422, 0]
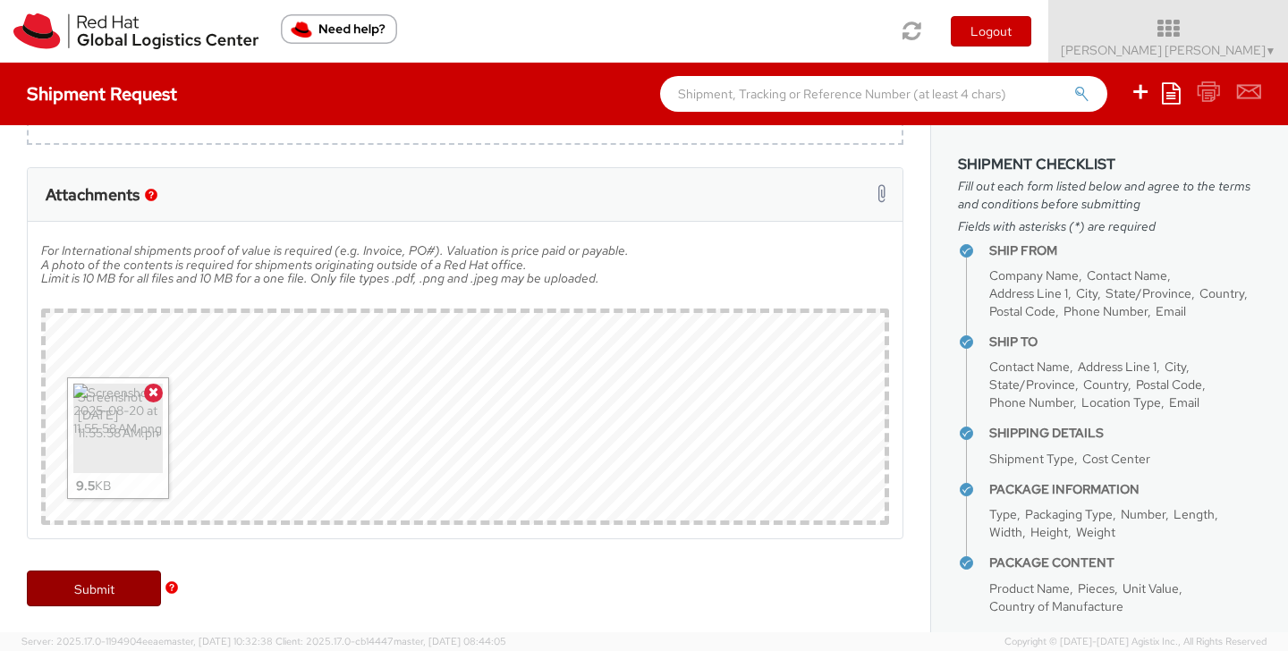
click at [93, 580] on link "Submit" at bounding box center [94, 589] width 134 height 36
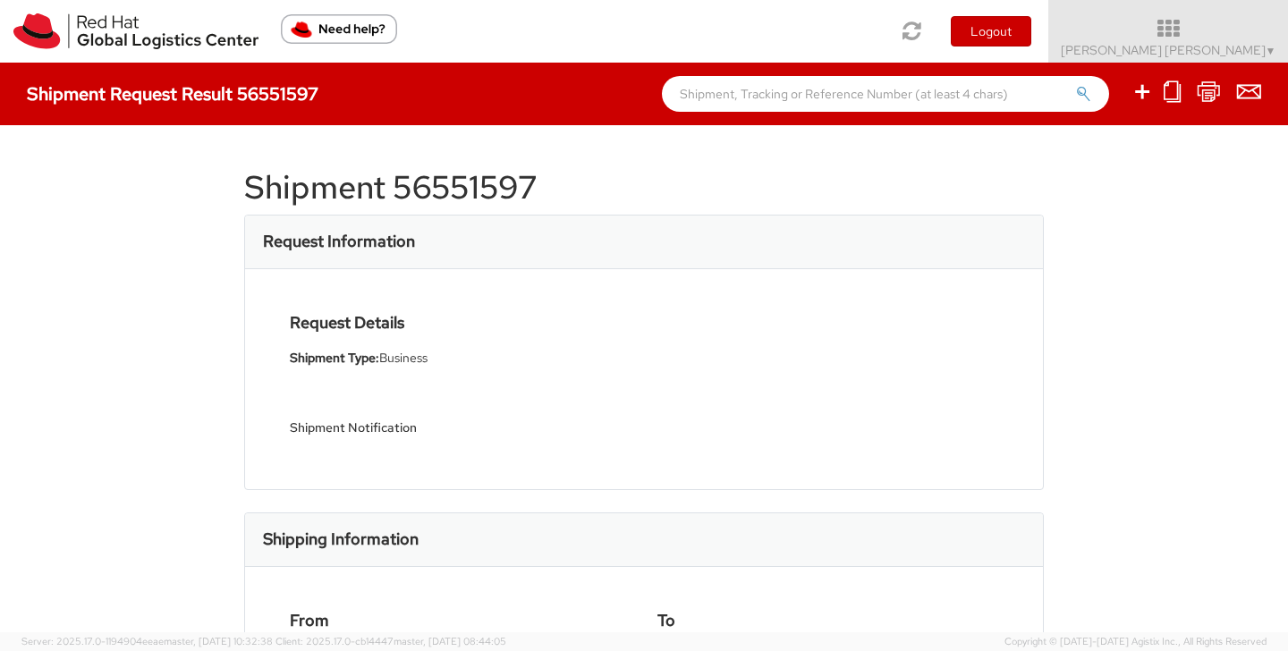
click at [571, 174] on h1 "Shipment 56551597" at bounding box center [643, 188] width 799 height 36
